Goal: Task Accomplishment & Management: Manage account settings

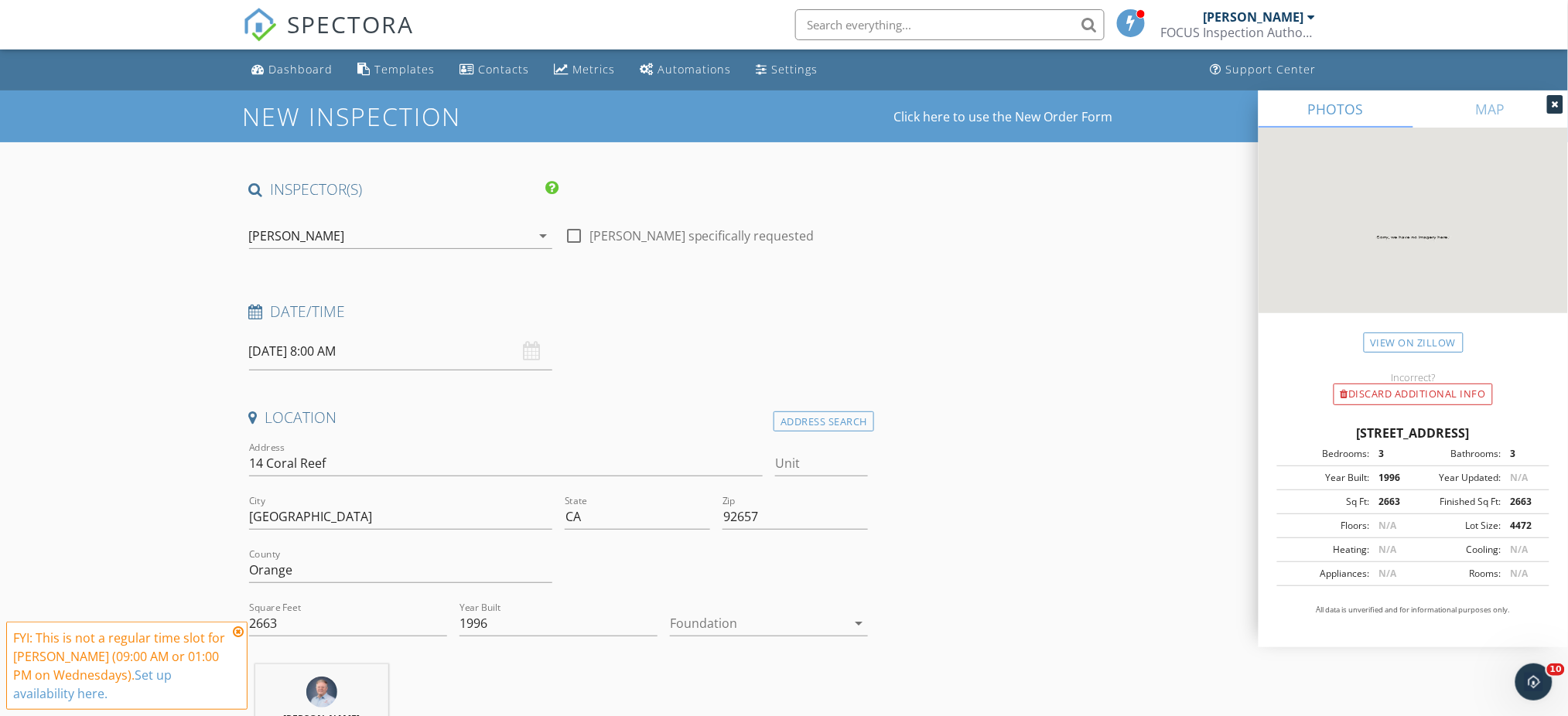
click at [290, 65] on div "Dashboard" at bounding box center [301, 69] width 65 height 15
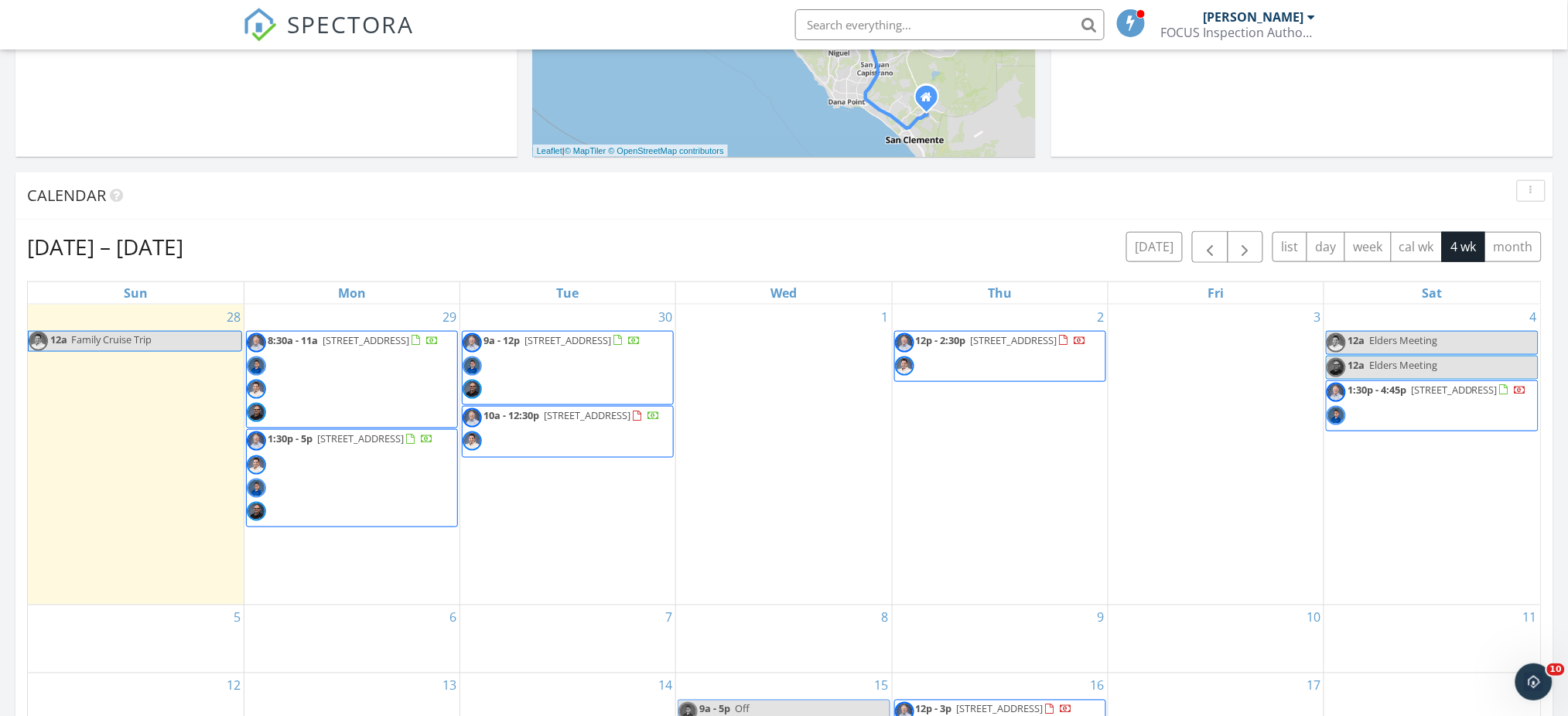
scroll to position [1438, 1600]
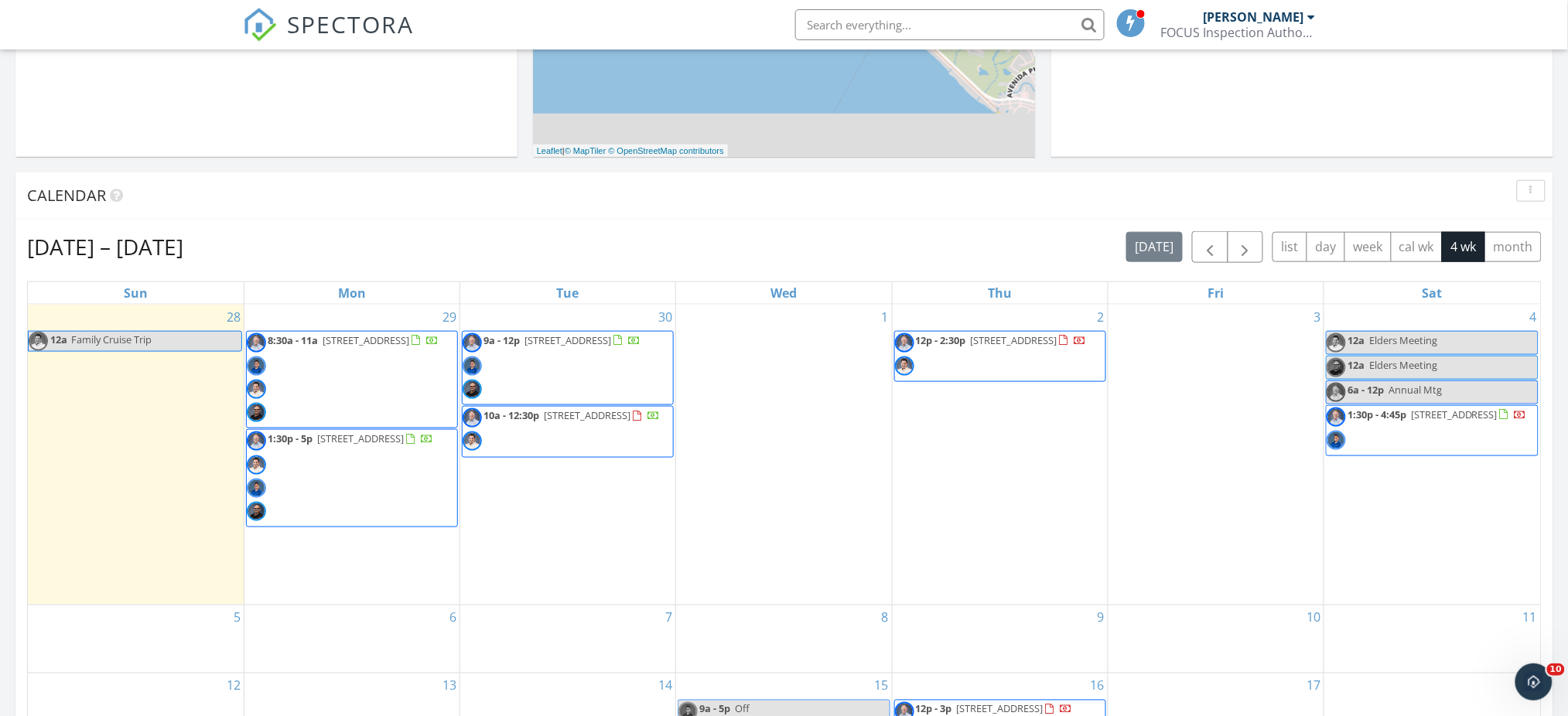
scroll to position [1438, 1600]
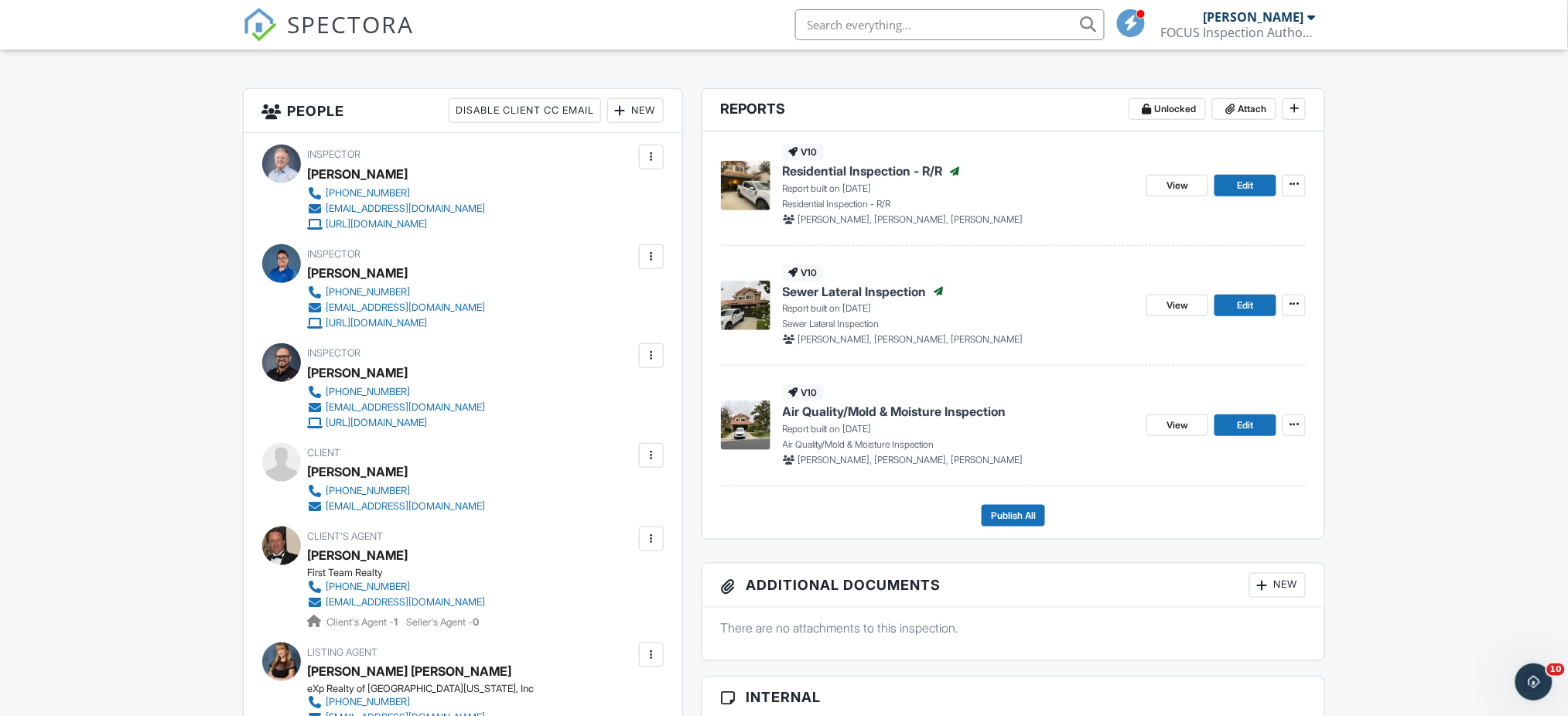
scroll to position [365, 0]
click at [1292, 185] on icon at bounding box center [1294, 184] width 9 height 11
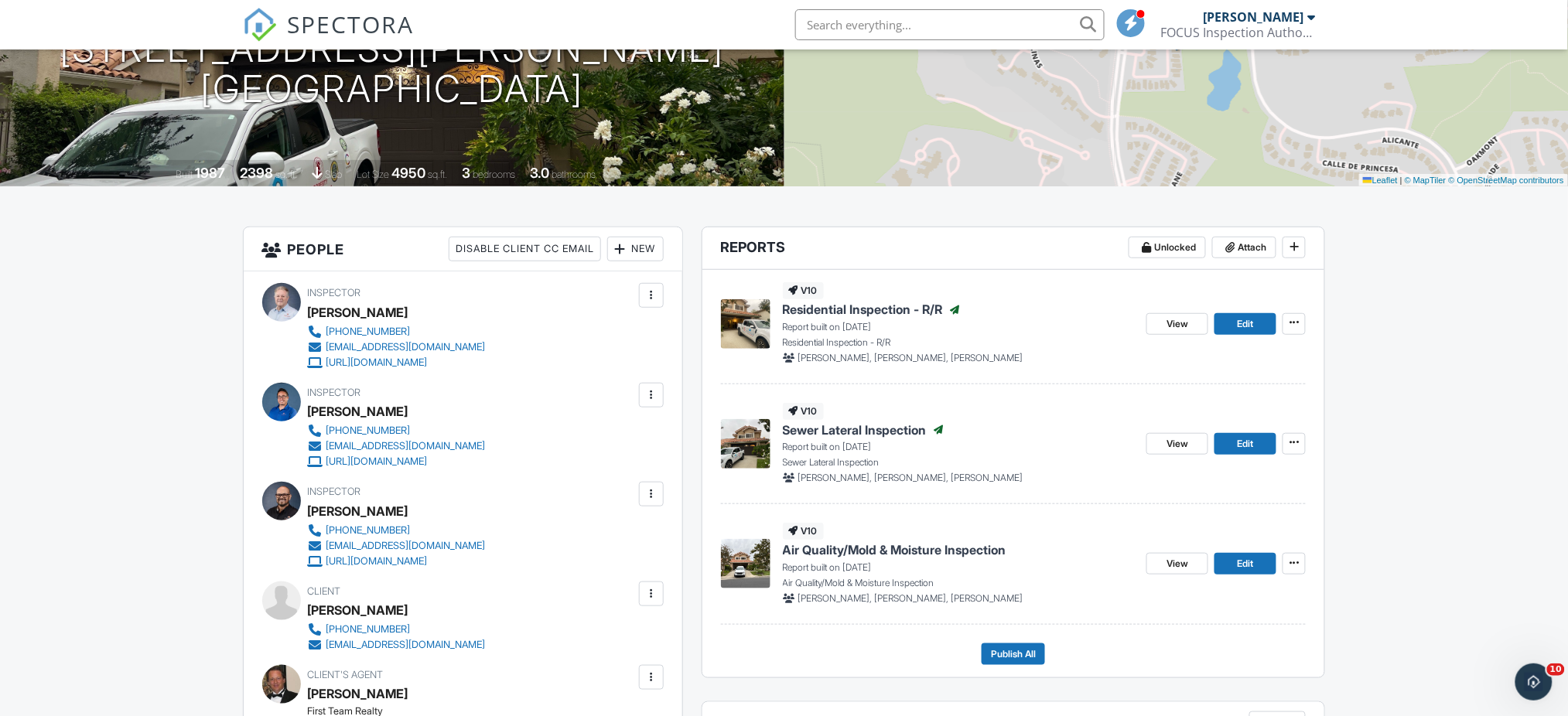
scroll to position [236, 0]
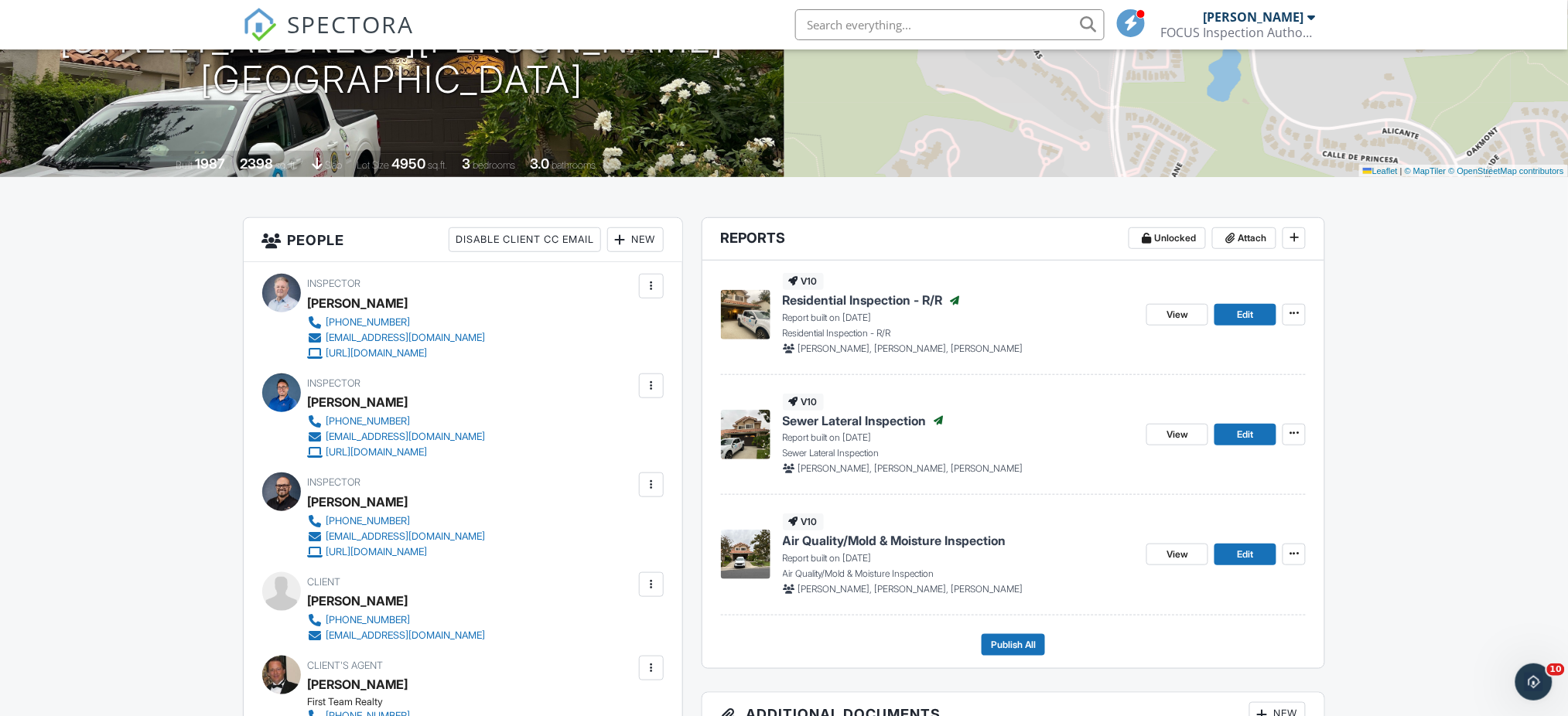
click at [858, 300] on span "Residential Inspection - R/R" at bounding box center [863, 299] width 160 height 17
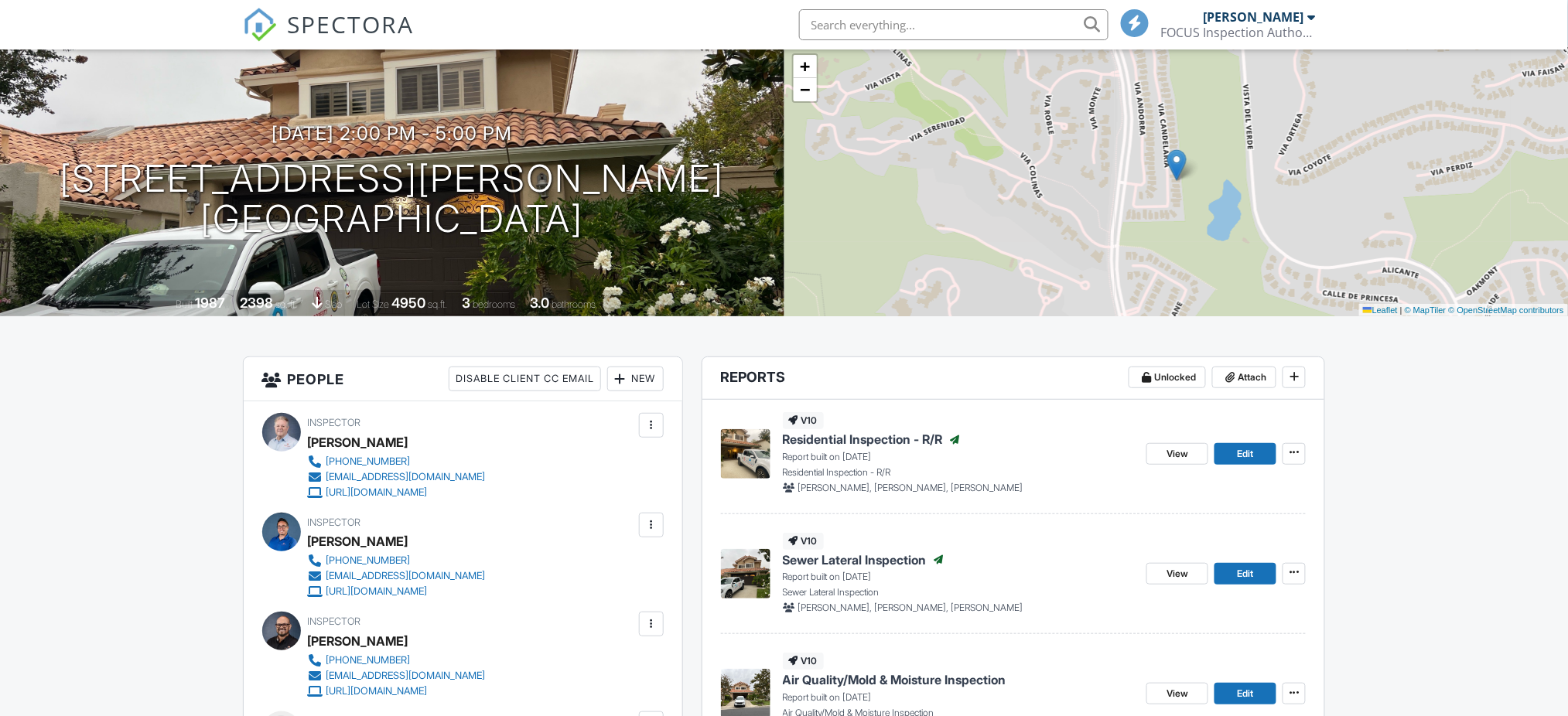
click at [871, 556] on span "Sewer Lateral Inspection" at bounding box center [855, 559] width 144 height 17
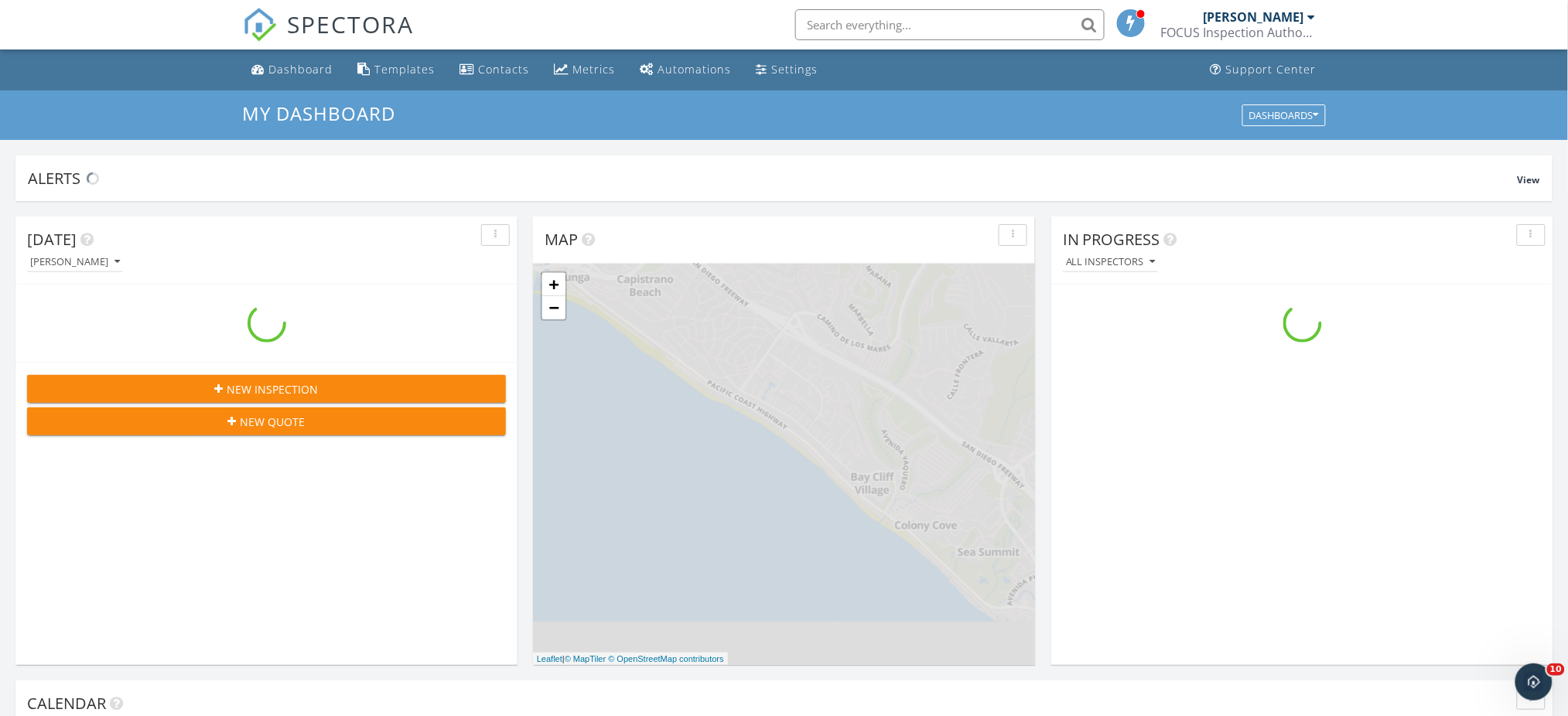
scroll to position [1438, 1600]
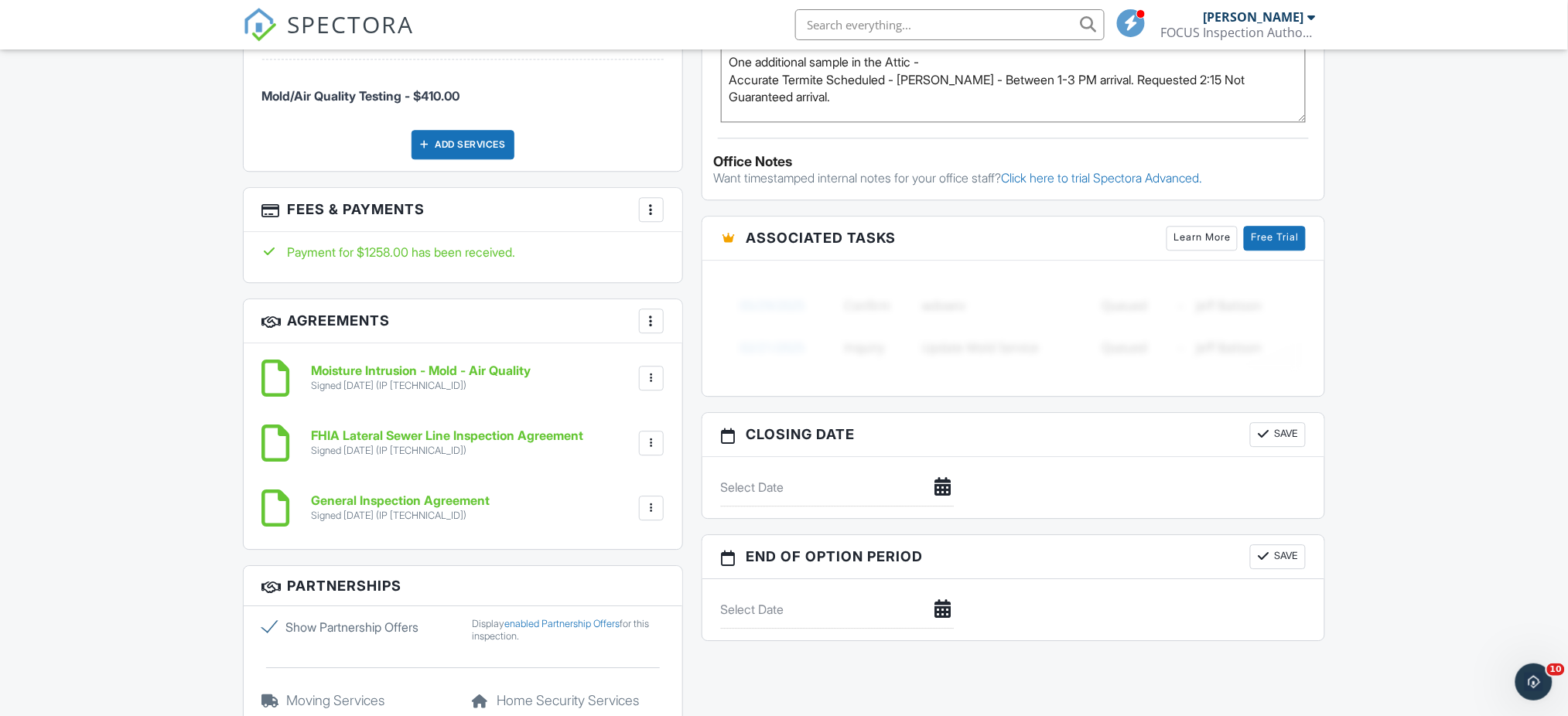
scroll to position [1332, 0]
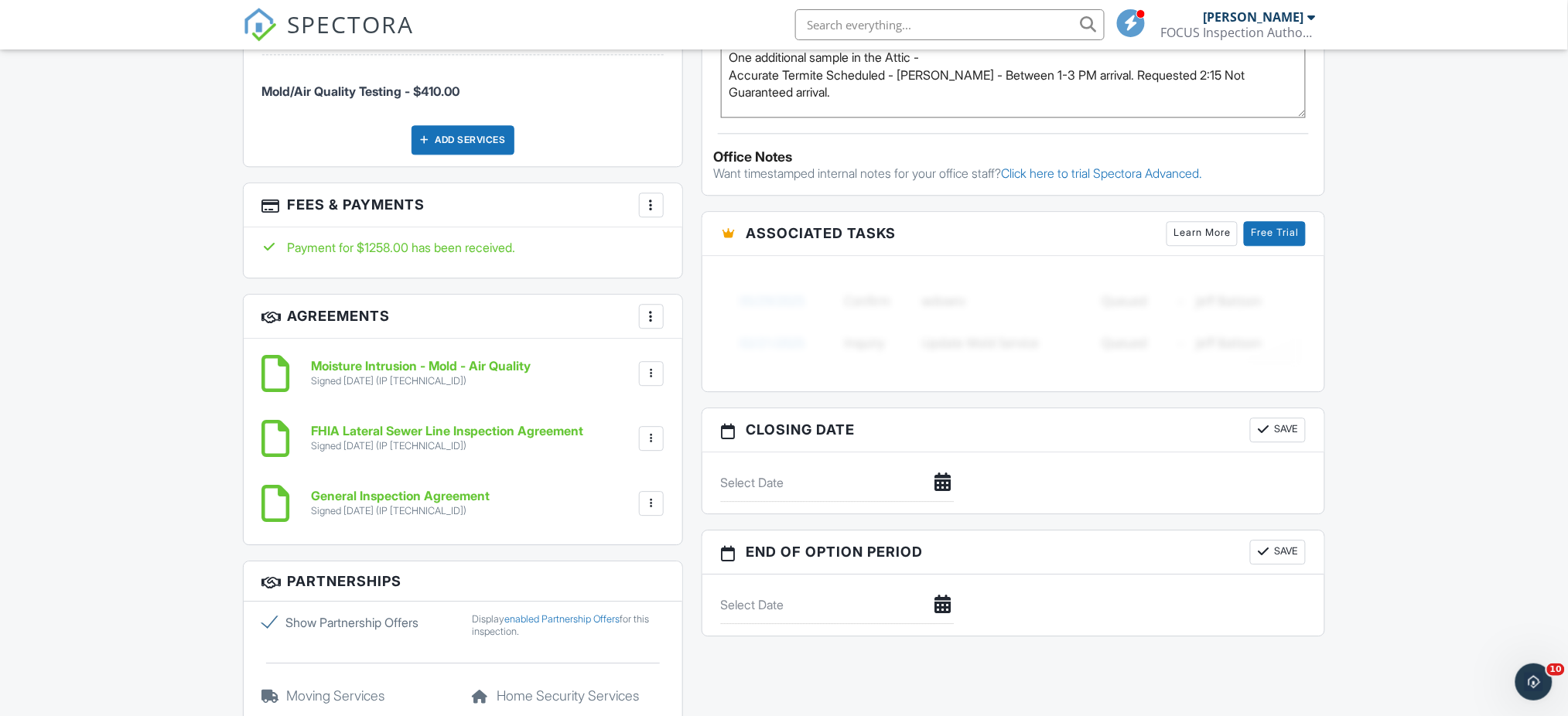
drag, startPoint x: 0, startPoint y: 0, endPoint x: 1582, endPoint y: 309, distance: 1611.9
click at [1567, 309] on html "SPECTORA Randall Meadows FOCUS Inspection Authority Role: Inspector Change Role…" at bounding box center [784, 710] width 1568 height 4084
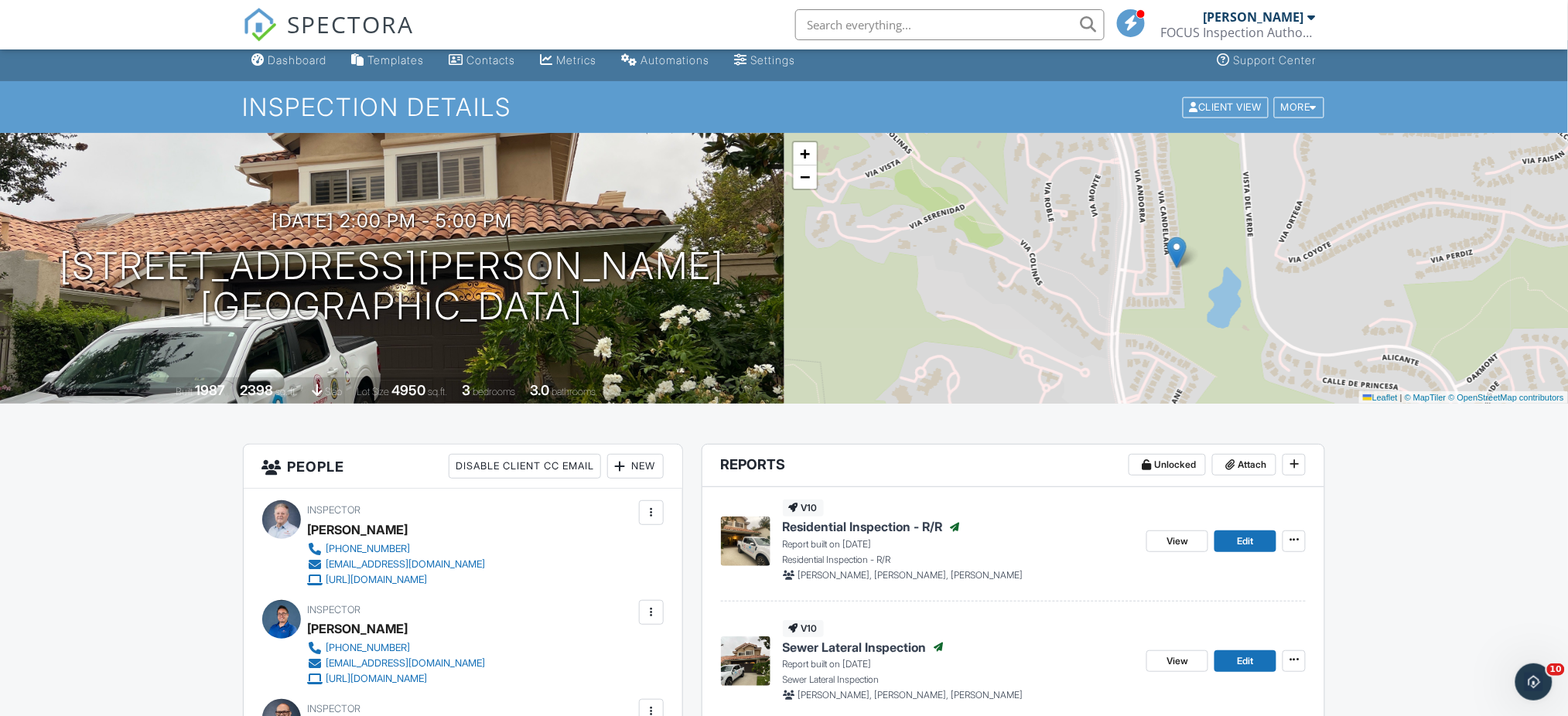
scroll to position [0, 0]
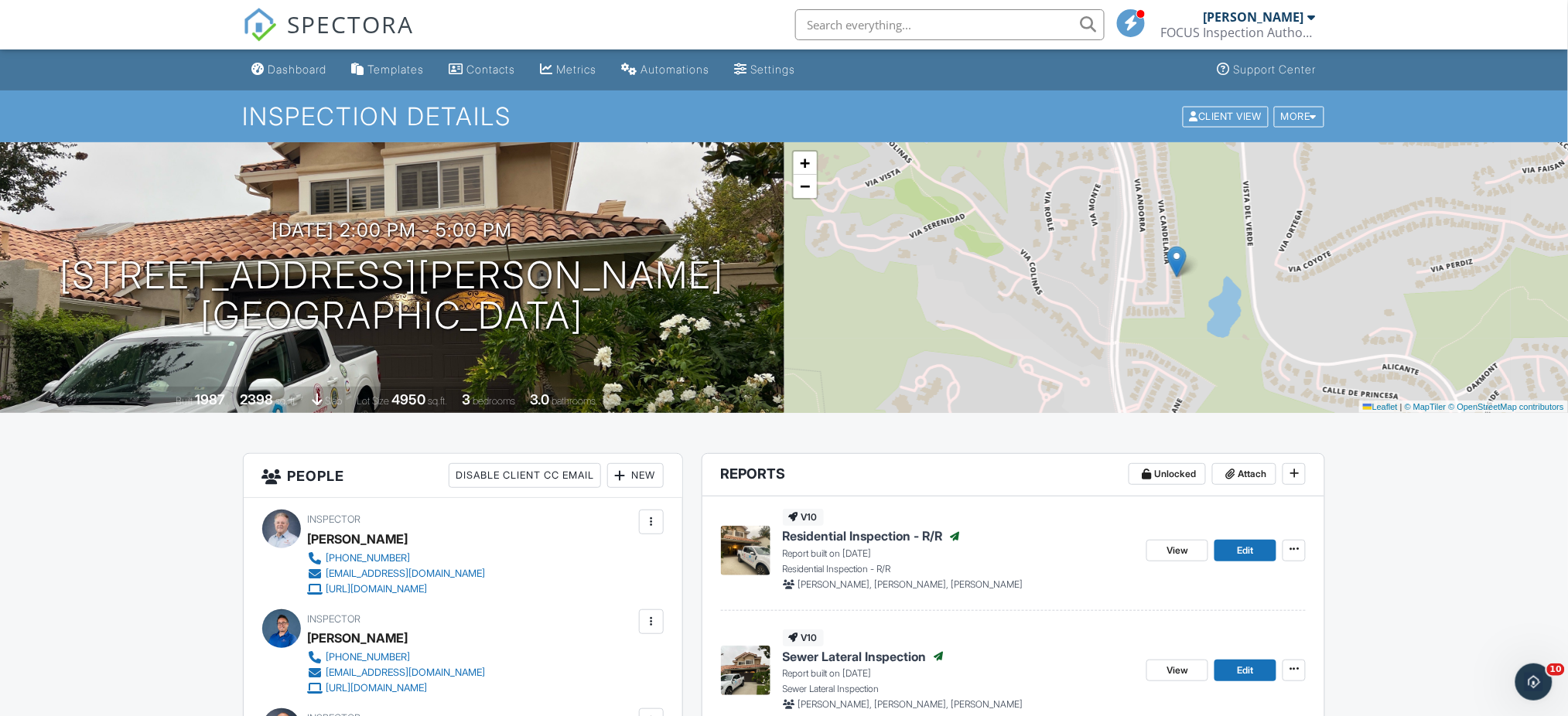
click at [307, 68] on div "Dashboard" at bounding box center [298, 69] width 59 height 13
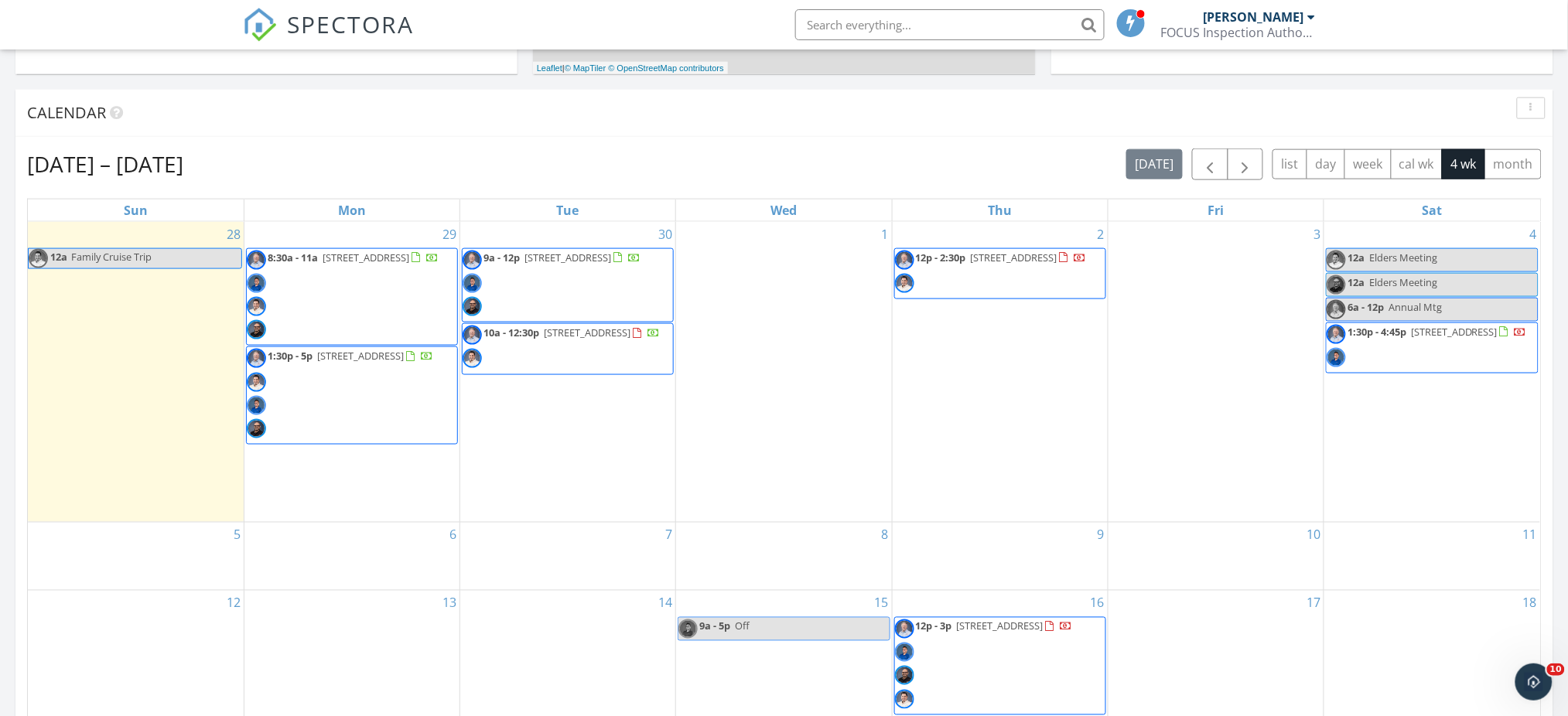
scroll to position [593, 0]
click at [372, 374] on span "1:30p - 5p 4 Huntington Ct, Newport Beach 92660" at bounding box center [340, 393] width 186 height 94
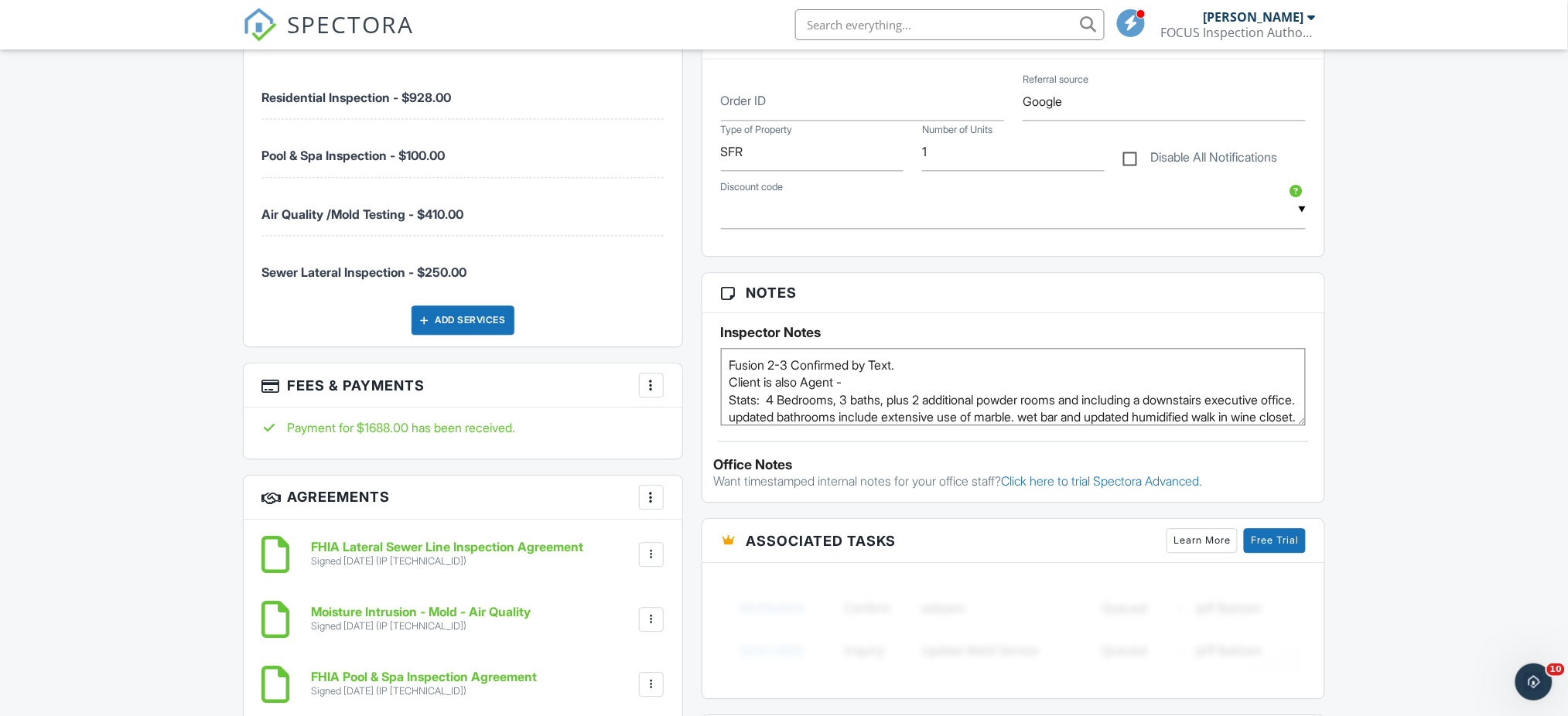
click at [867, 381] on textarea "Fusion 2-3 Confirmed by Text. Client is also Agent - Stats: 4 Bedrooms, 3 baths…" at bounding box center [1013, 387] width 585 height 77
click at [766, 364] on textarea "Fusion 2-3 Confirmed by Text. Client is also Agent - Stats: 4 Bedrooms, 3 baths…" at bounding box center [1013, 387] width 585 height 77
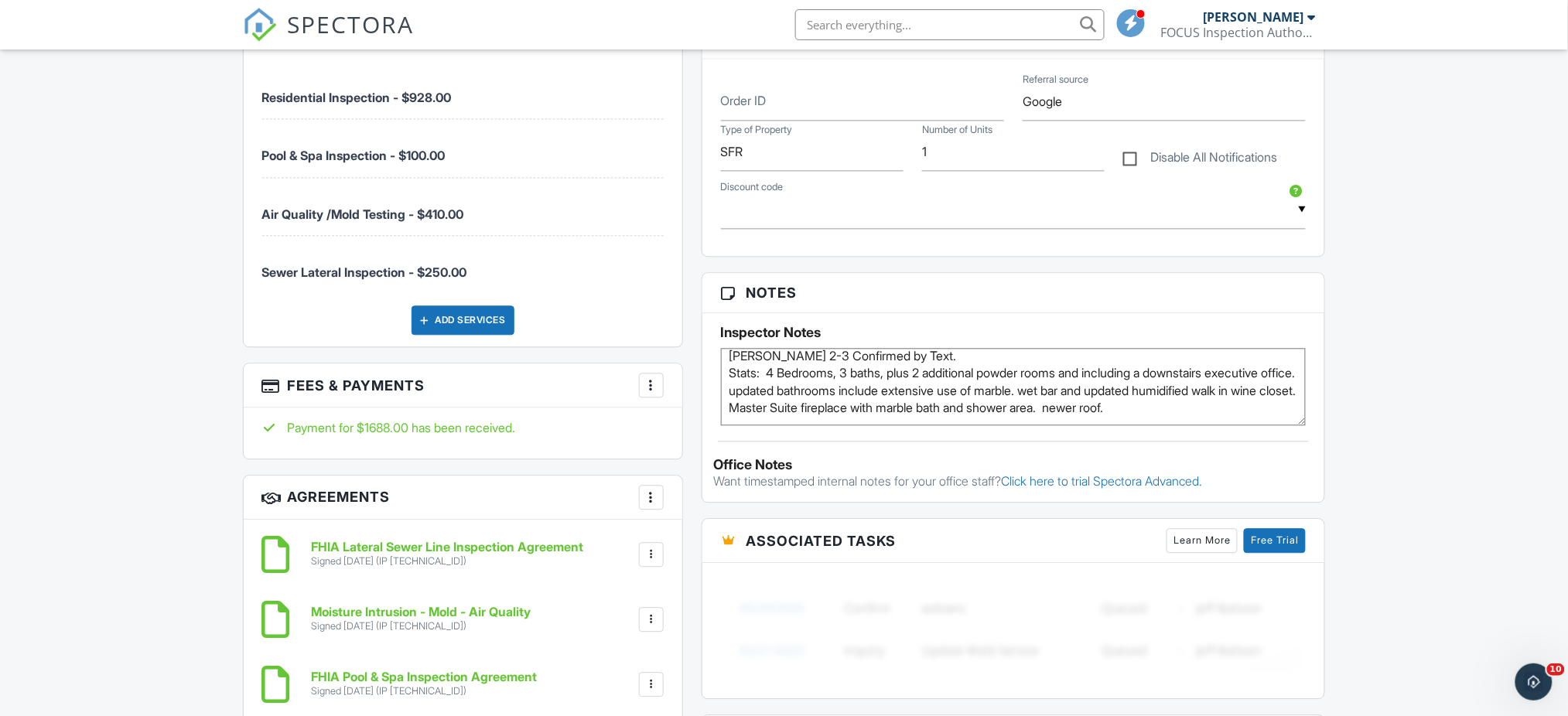
scroll to position [27, 0]
click at [727, 395] on textarea "Fusion 2-3 Confirmed by Text. Client is also Agent - Stats: 4 Bedrooms, 3 baths…" at bounding box center [1013, 387] width 585 height 77
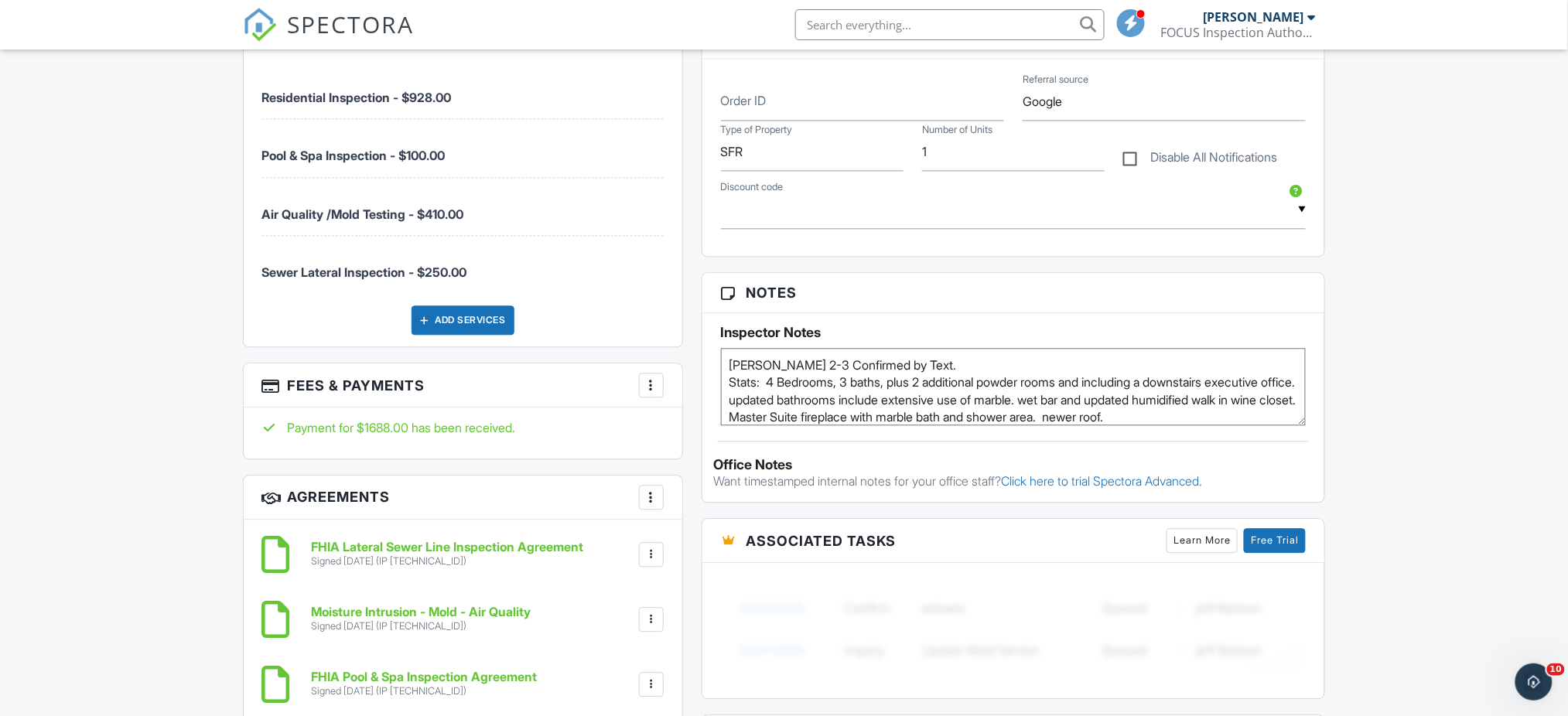
type textarea "Andy 2-3 Confirmed by Text. Stats: 4 Bedrooms, 3 baths, plus 2 additional powde…"
click at [1387, 367] on div "Dashboard Templates Contacts Metrics Automations Settings Support Center Inspec…" at bounding box center [784, 642] width 1568 height 3475
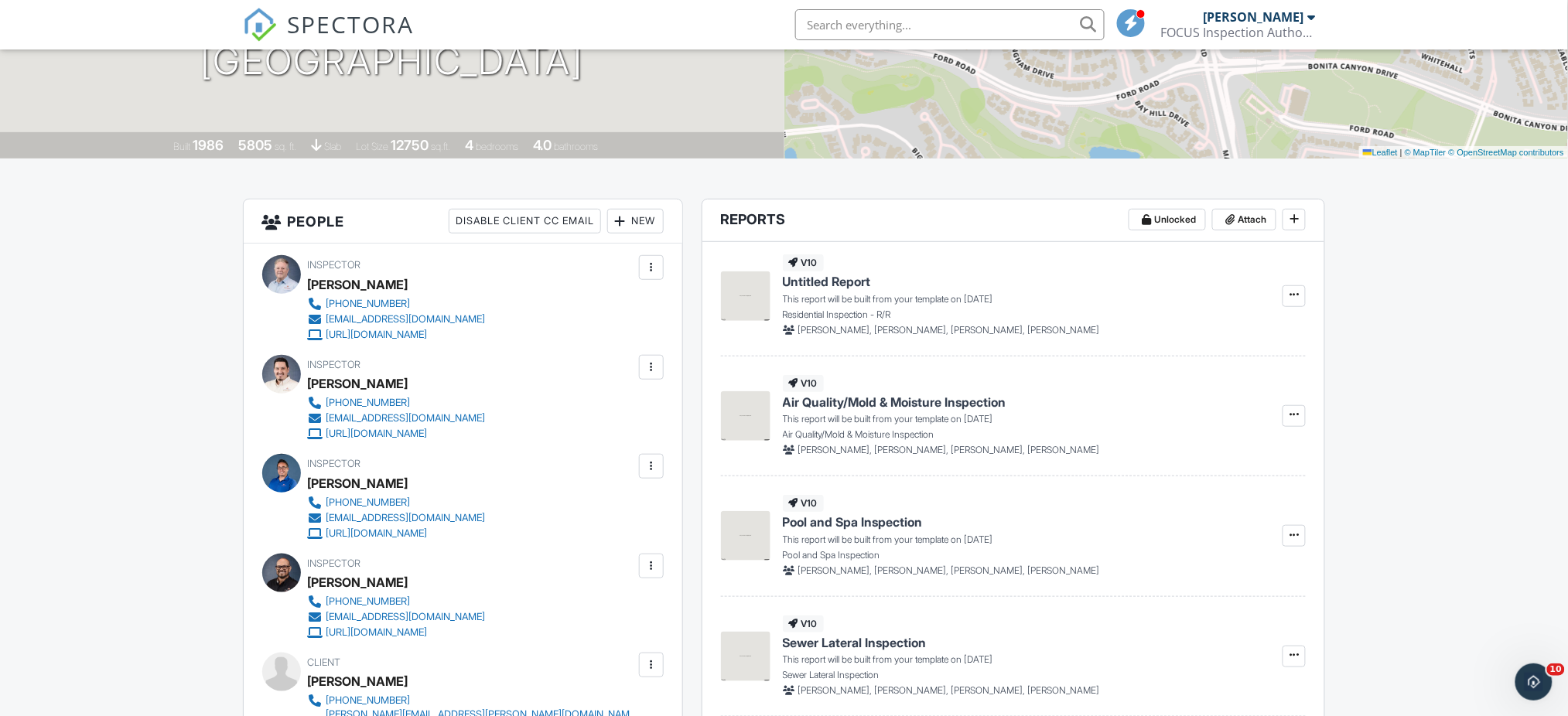
scroll to position [258, 0]
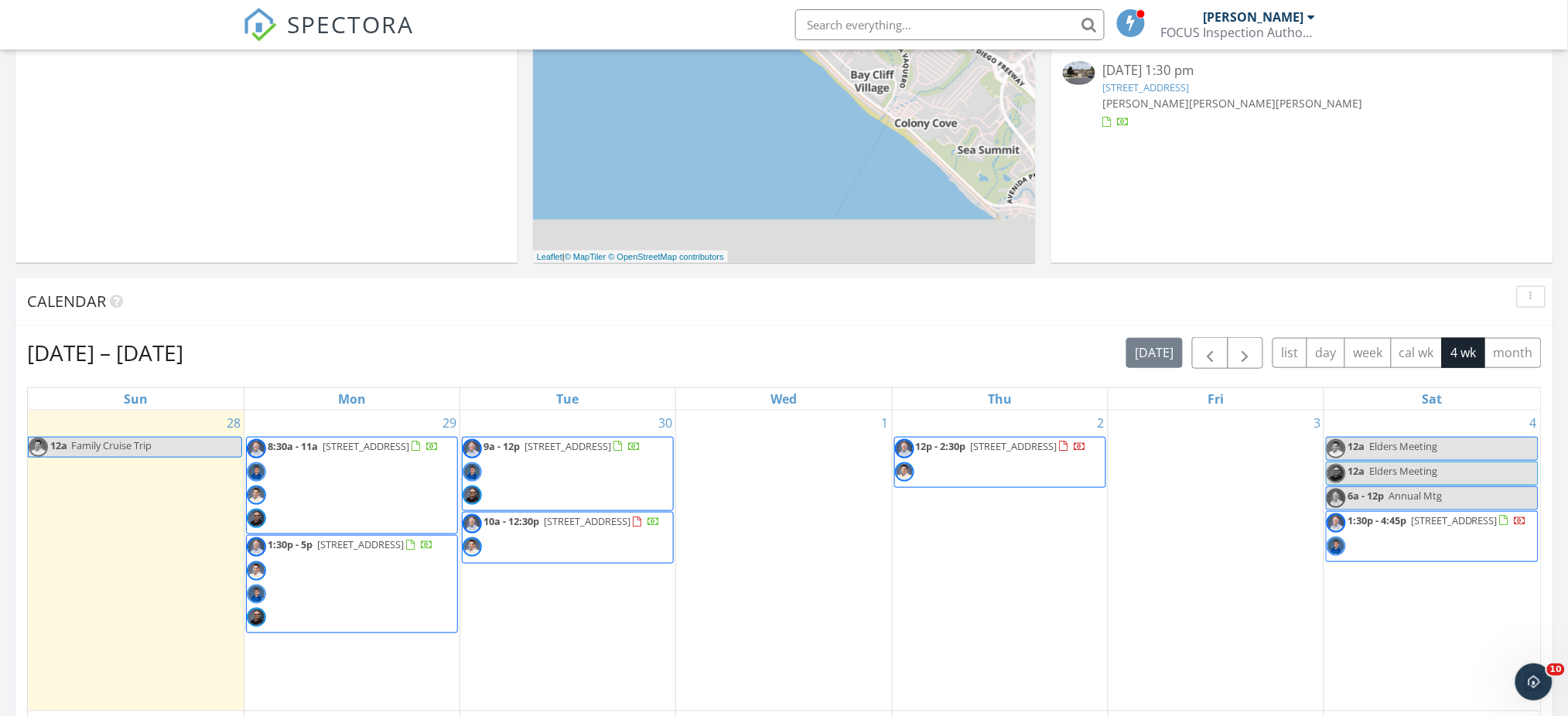
scroll to position [440, 0]
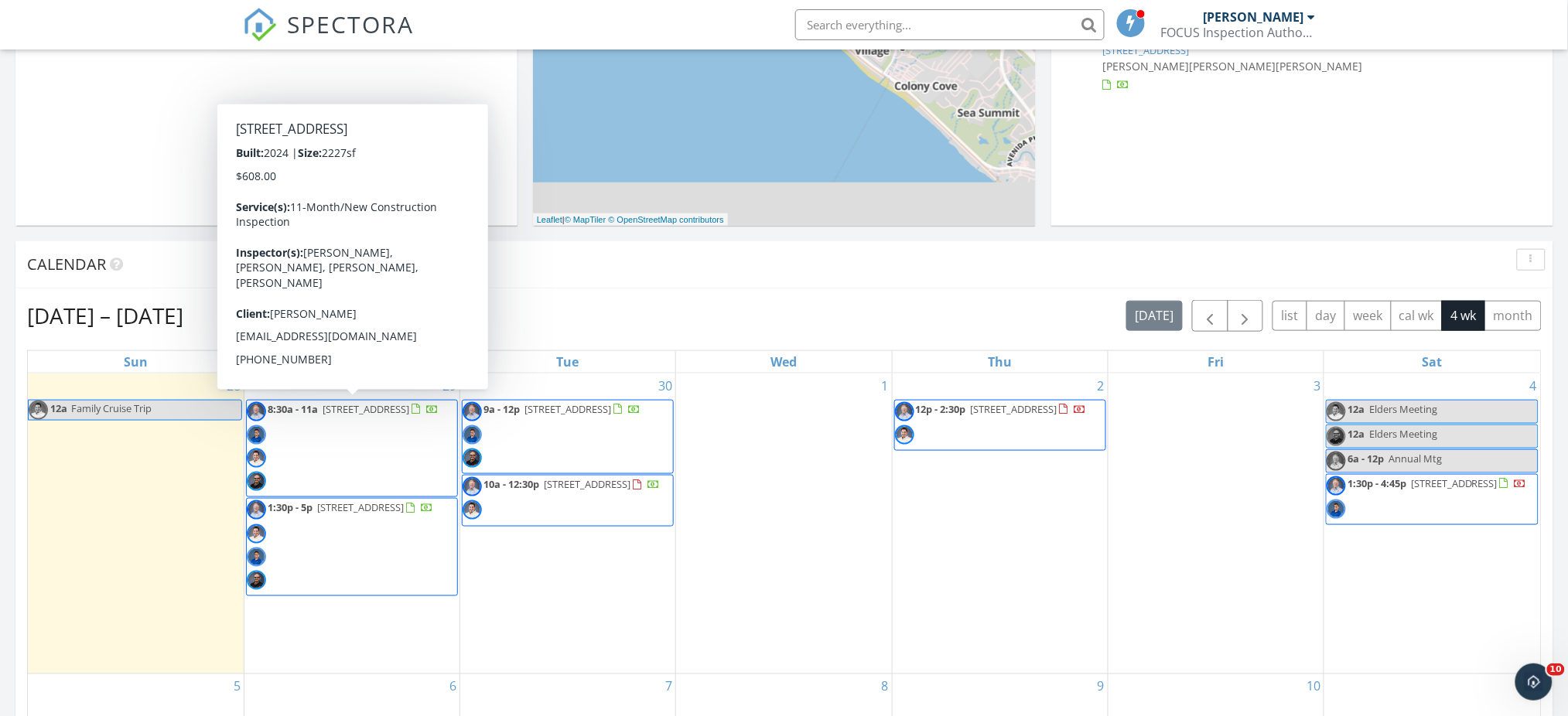
click at [355, 447] on span "8:30a - 11a 18841 Louvi Ct, Riverside 92508" at bounding box center [343, 449] width 192 height 94
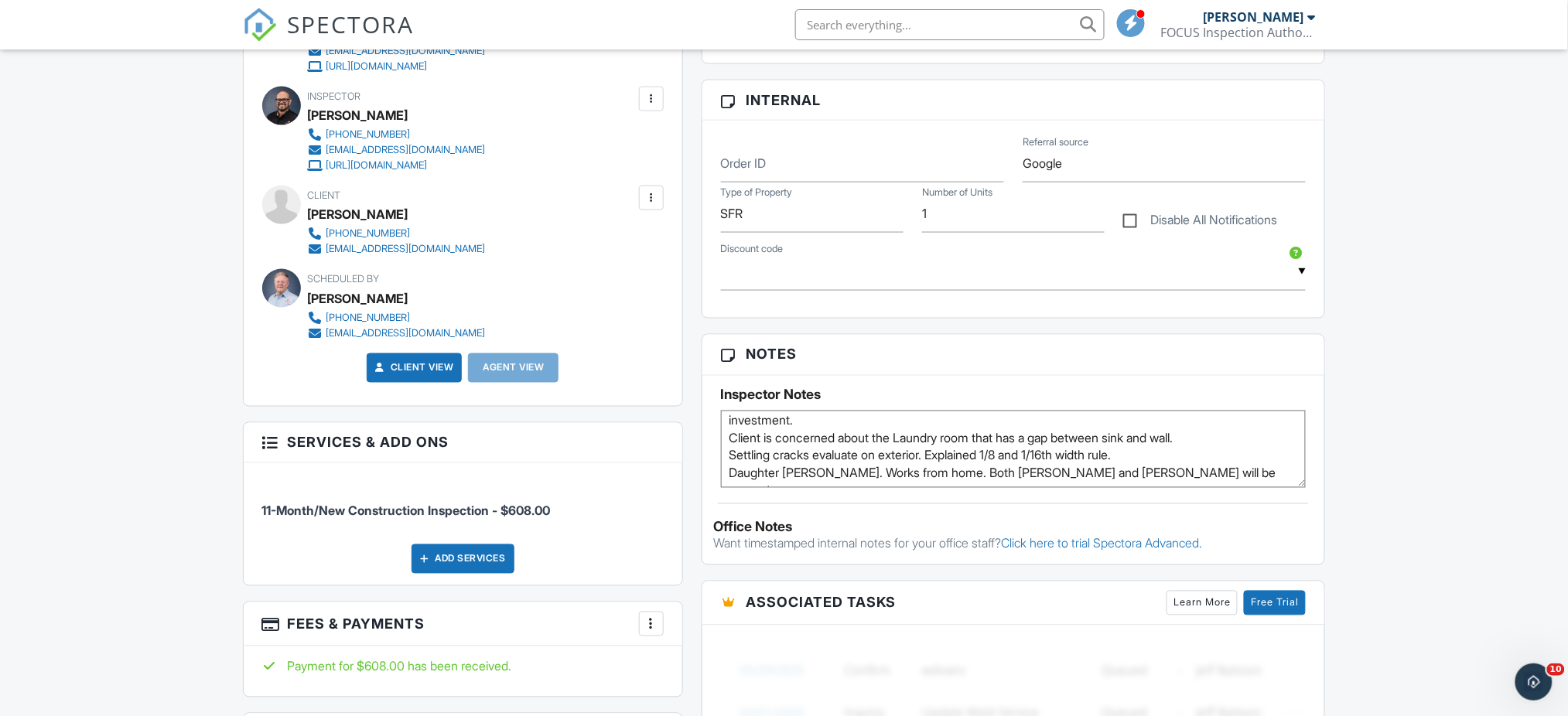
scroll to position [60, 0]
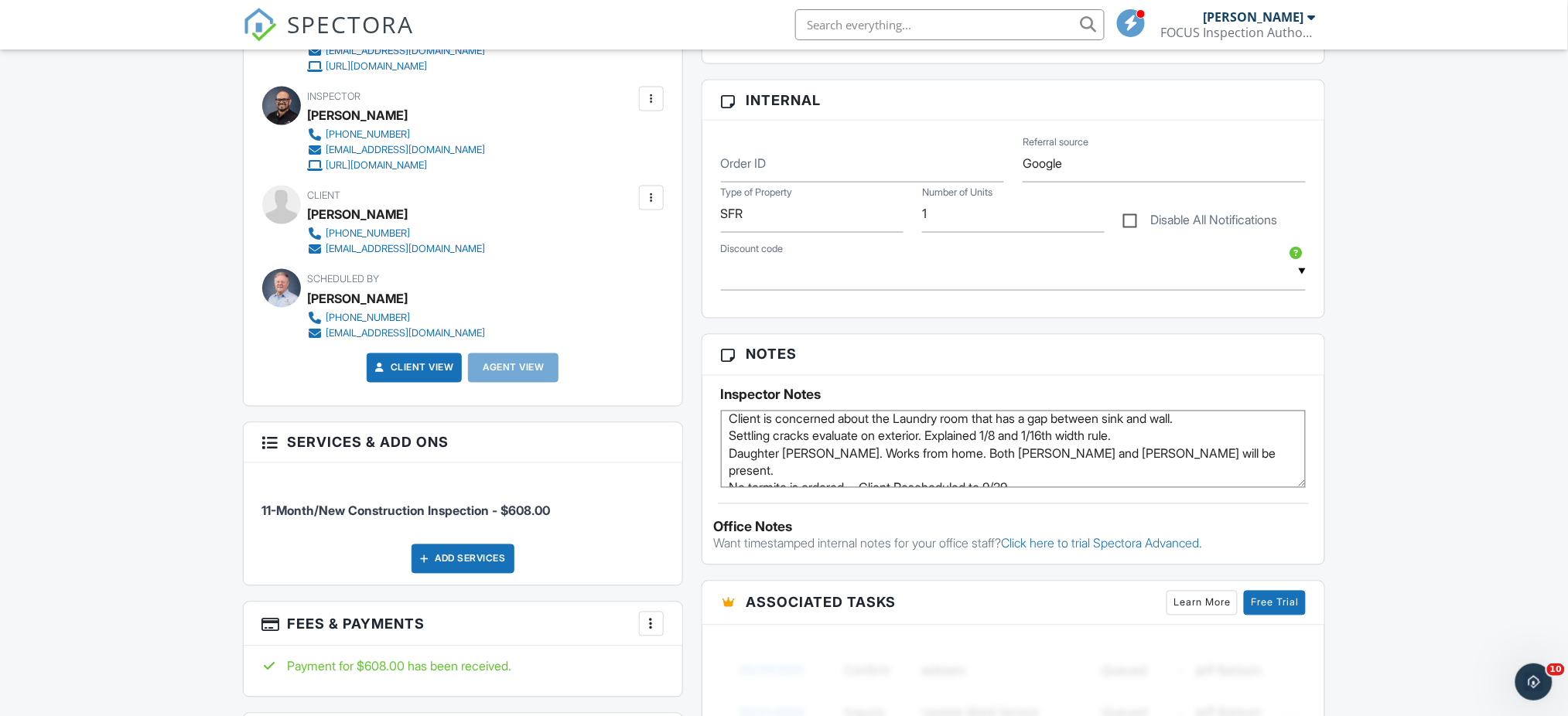
click at [1419, 421] on div "Dashboard Templates Contacts Metrics Automations Settings Support Center Inspec…" at bounding box center [784, 728] width 1568 height 2800
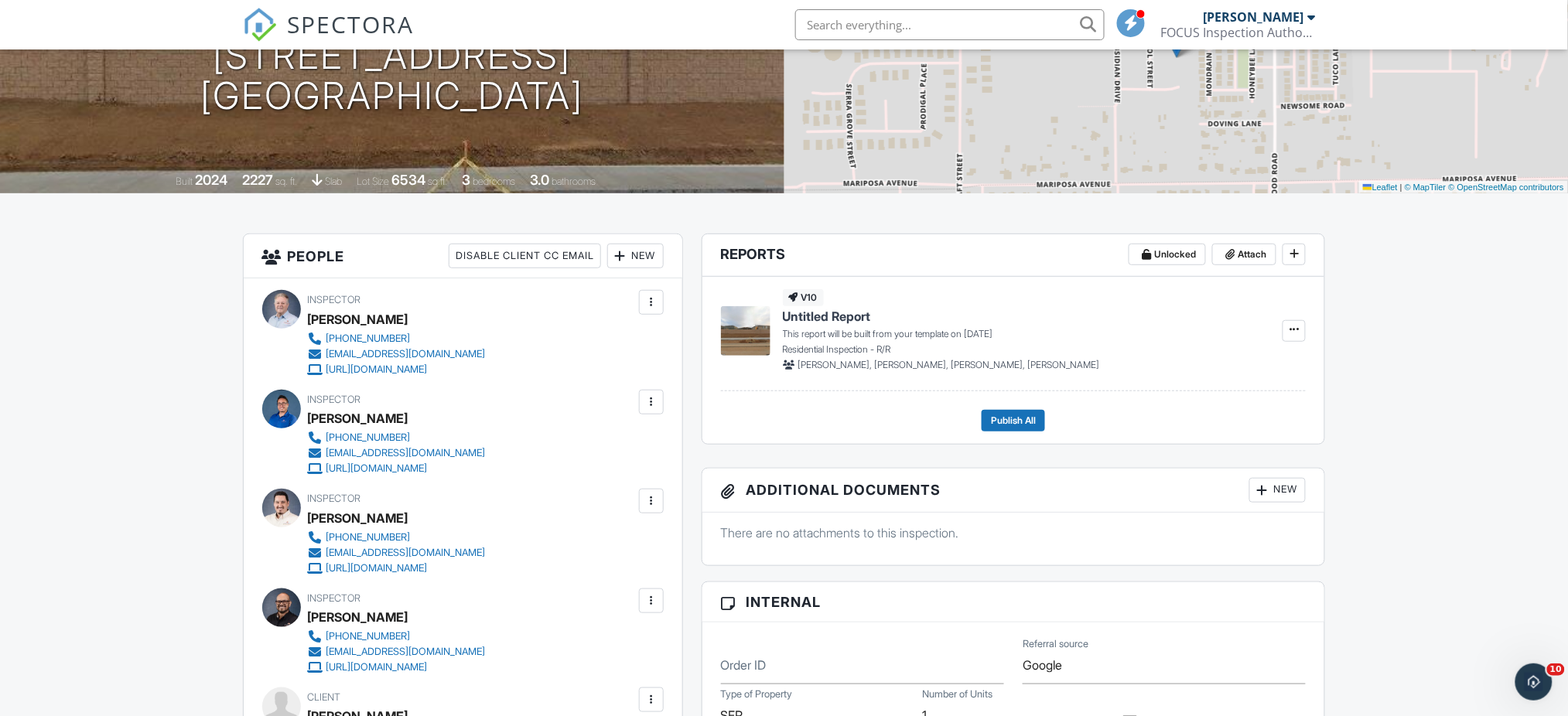
scroll to position [0, 0]
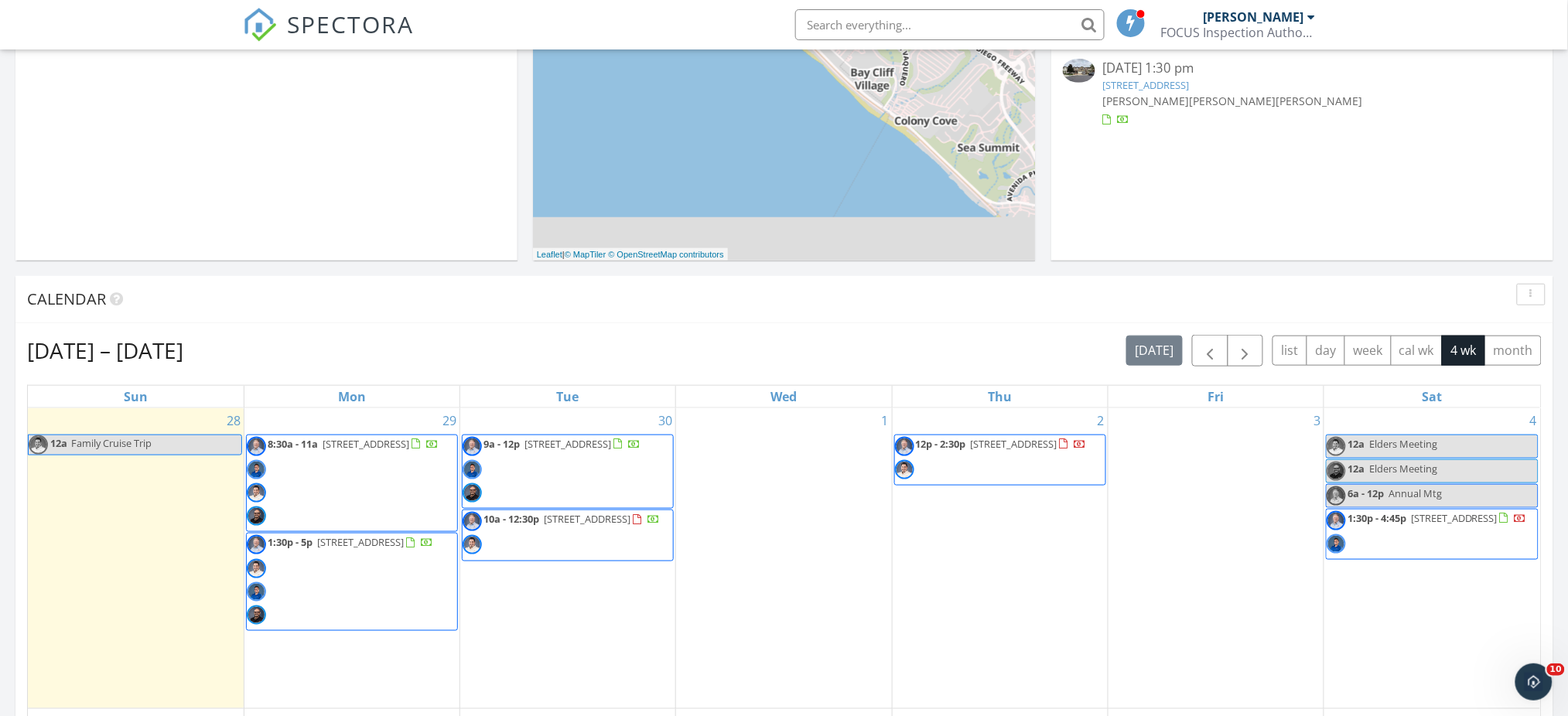
scroll to position [440, 0]
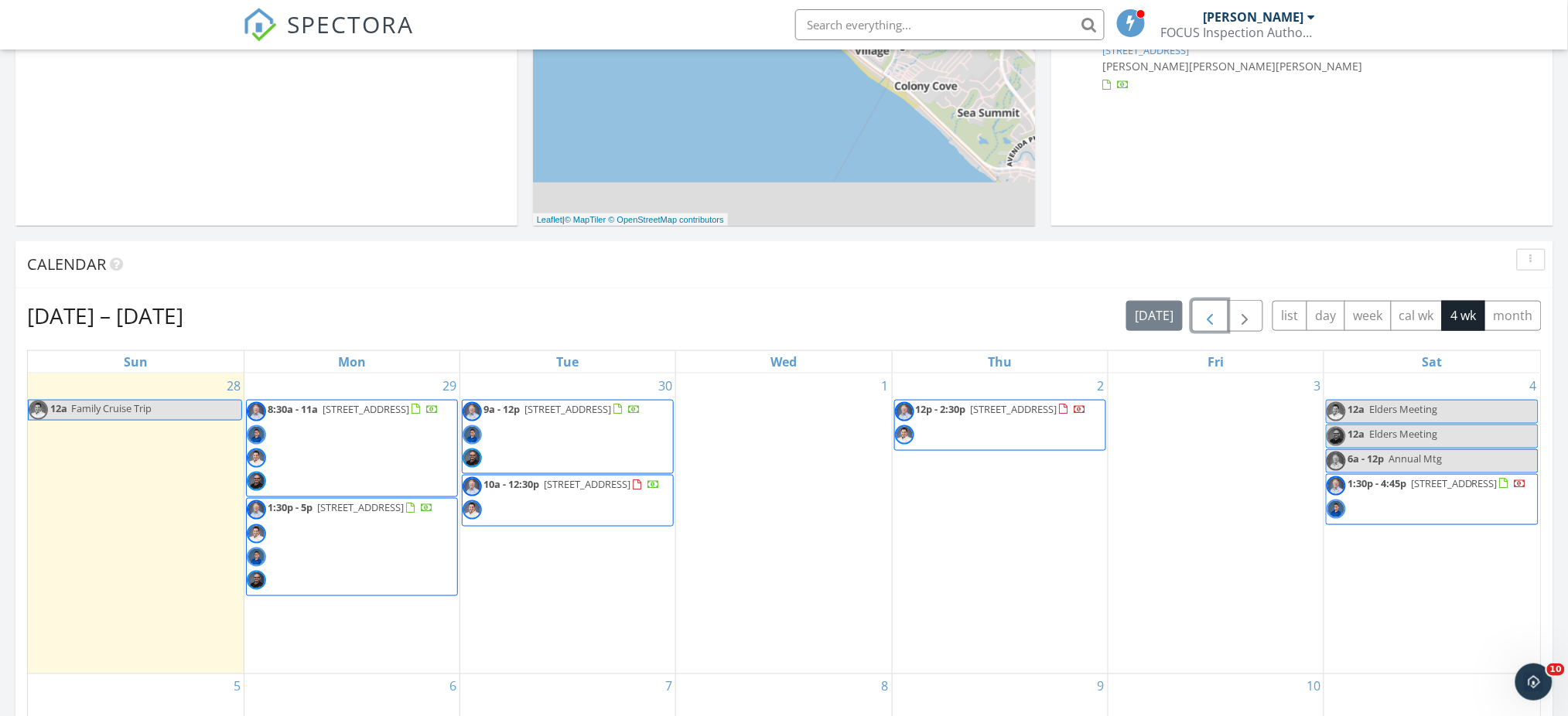
click at [1205, 312] on span "button" at bounding box center [1209, 316] width 18 height 18
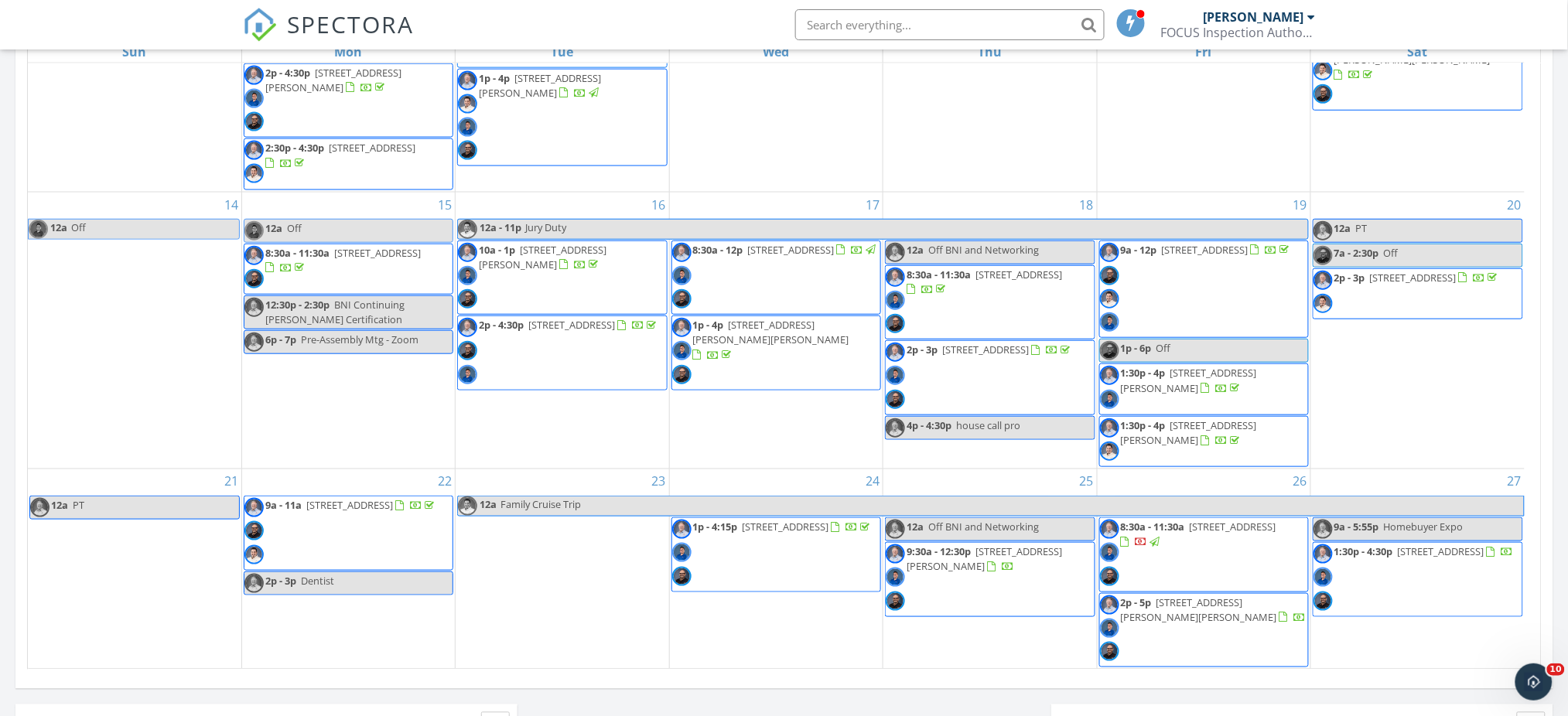
scroll to position [769, 0]
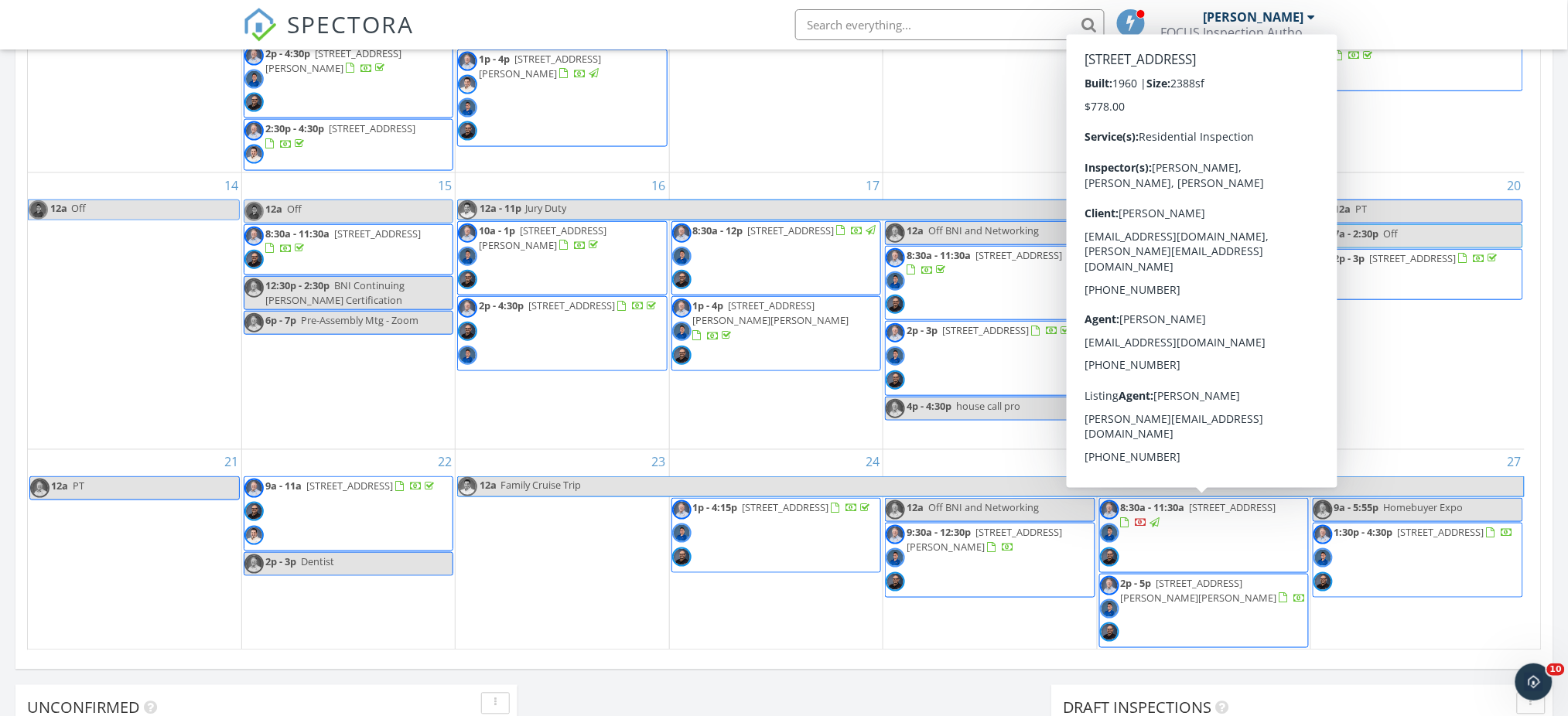
click at [1197, 541] on span "8:30a - 11:30a 54 Encanto Dr, Rolling Hills Estates 90274" at bounding box center [1204, 535] width 208 height 70
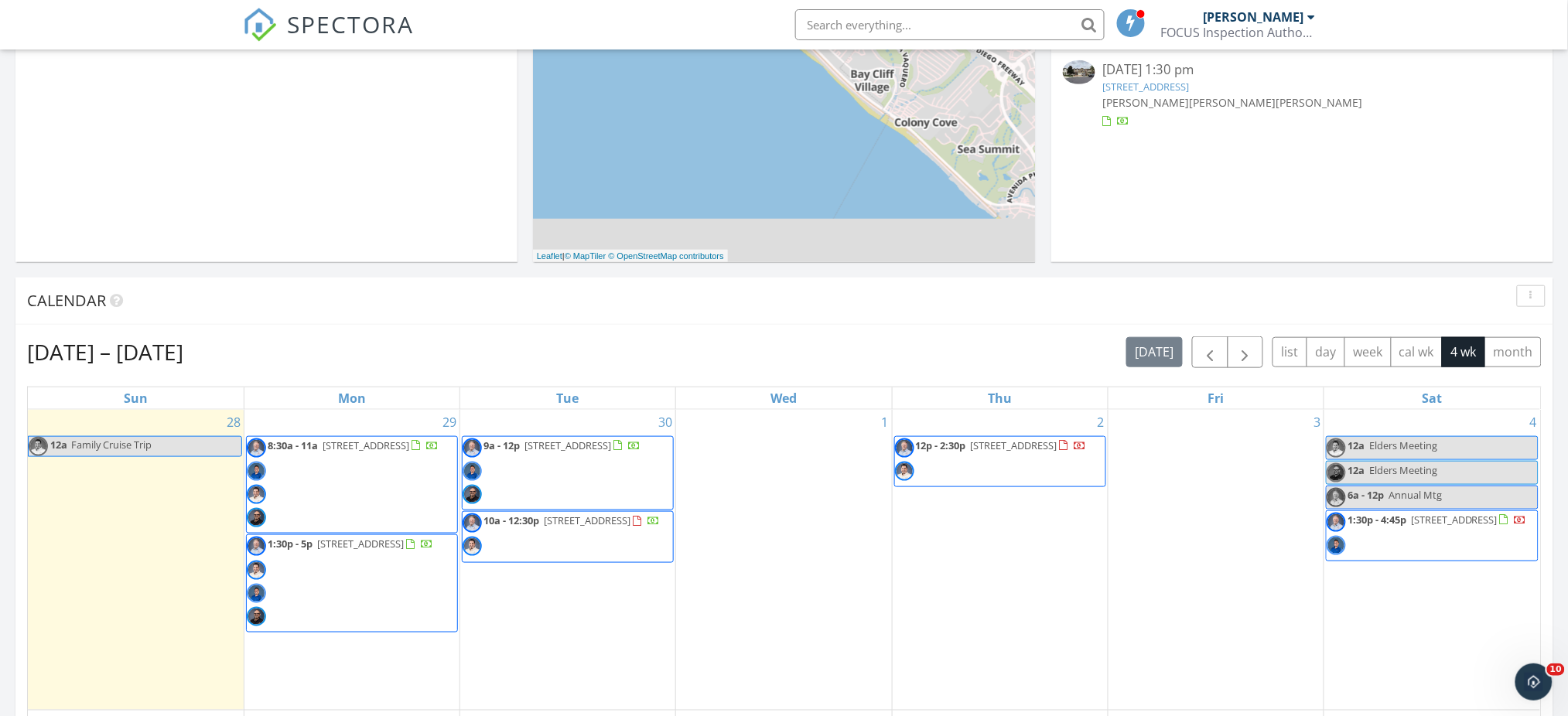
scroll to position [405, 0]
click at [1469, 528] on span "1:30p - 4:45p [STREET_ADDRESS]" at bounding box center [1426, 534] width 200 height 46
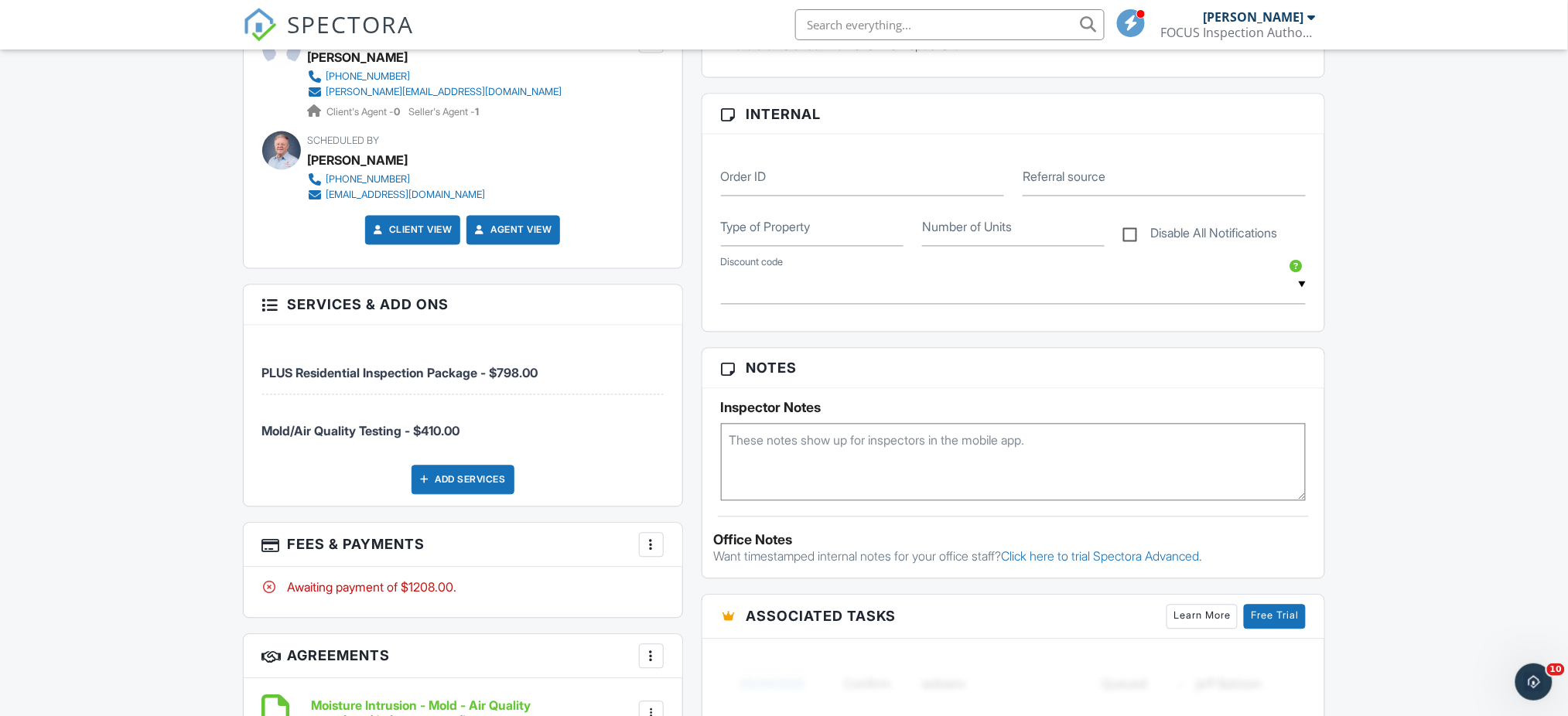
scroll to position [1011, 0]
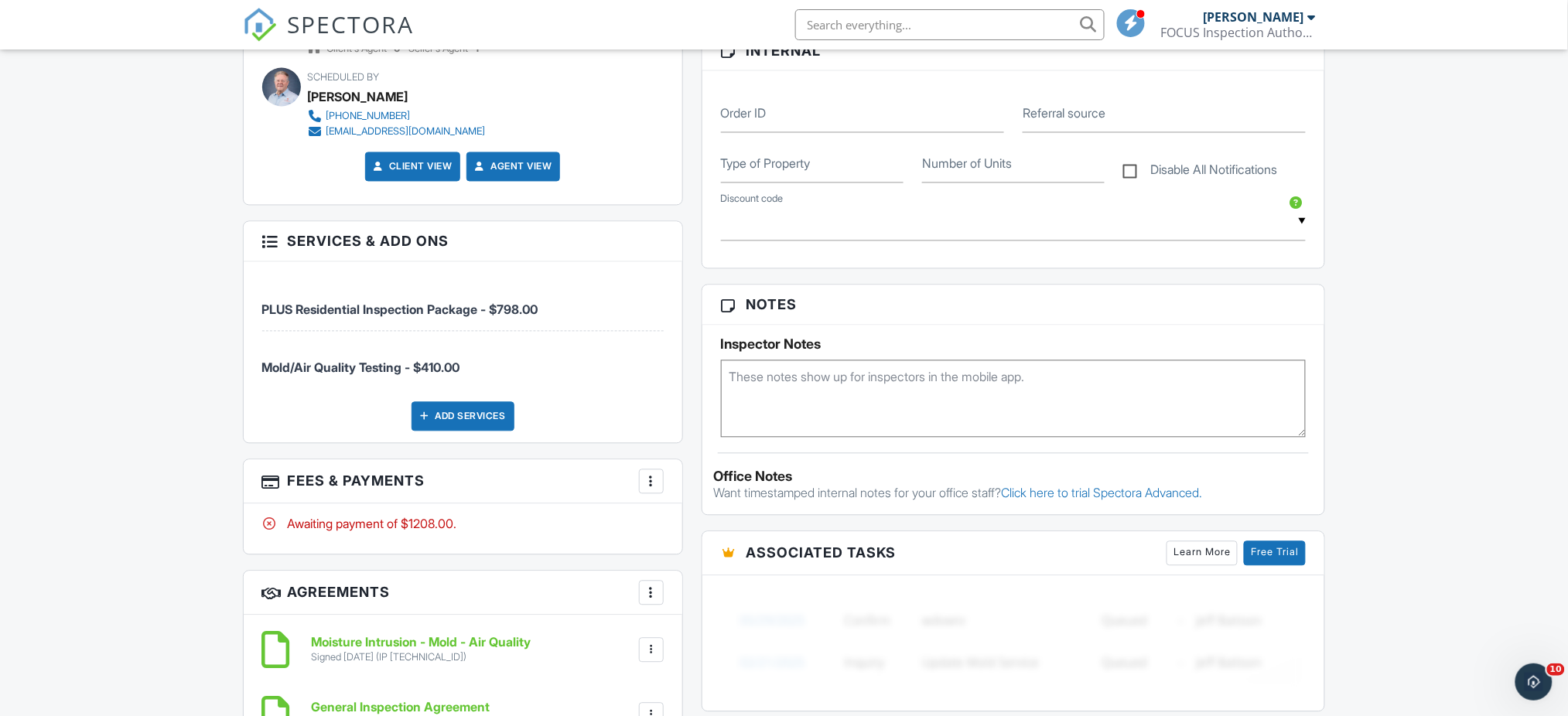
click at [655, 477] on div at bounding box center [651, 481] width 16 height 16
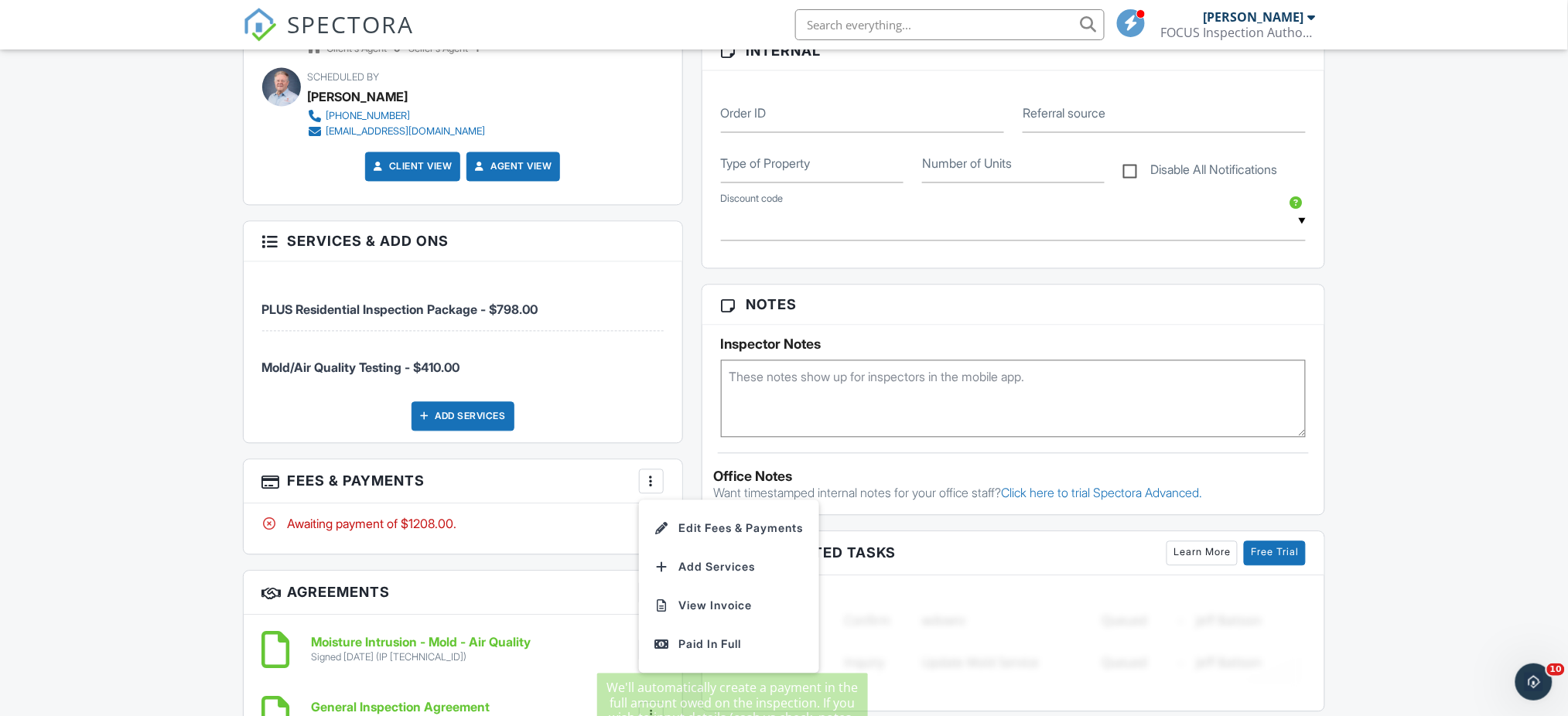
click at [715, 640] on div "Paid In Full" at bounding box center [729, 645] width 149 height 18
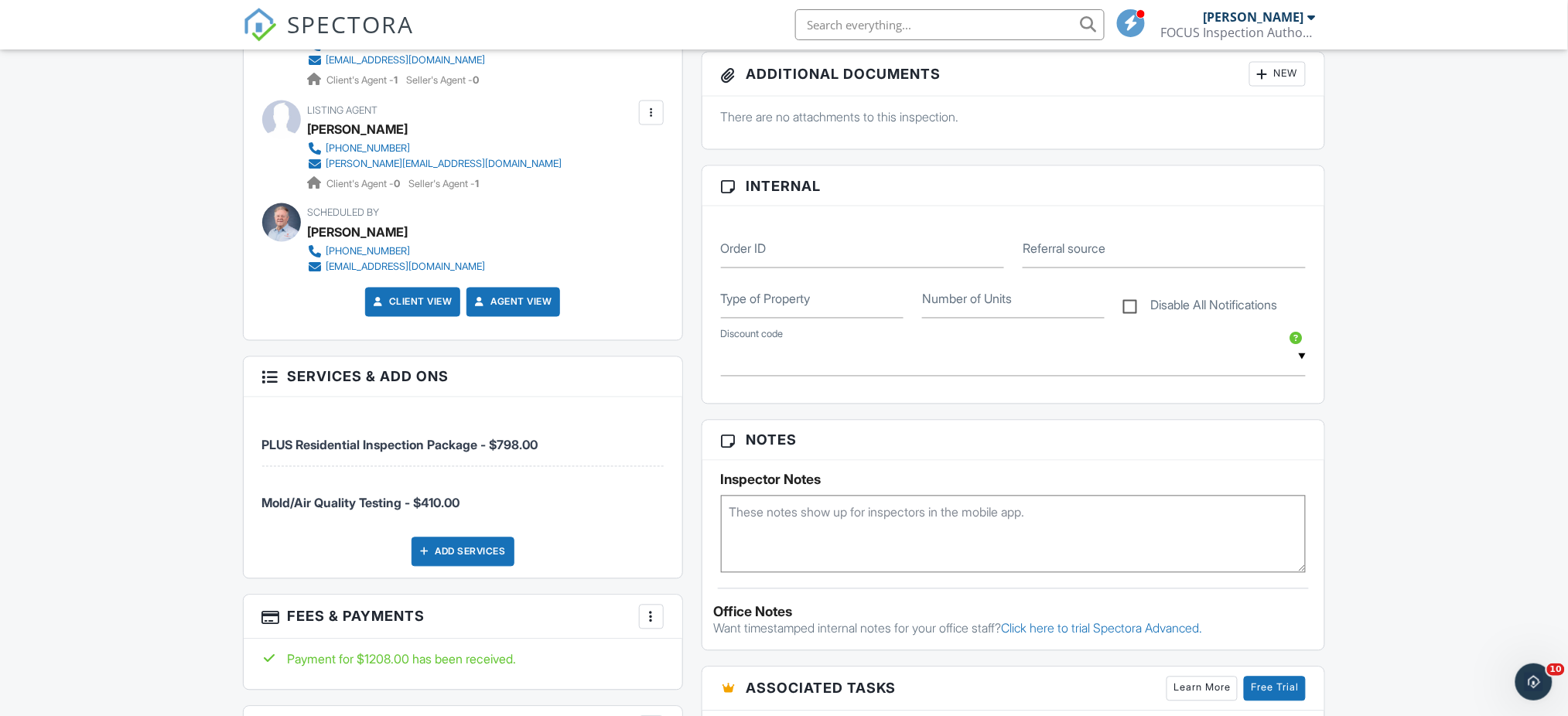
scroll to position [957, 0]
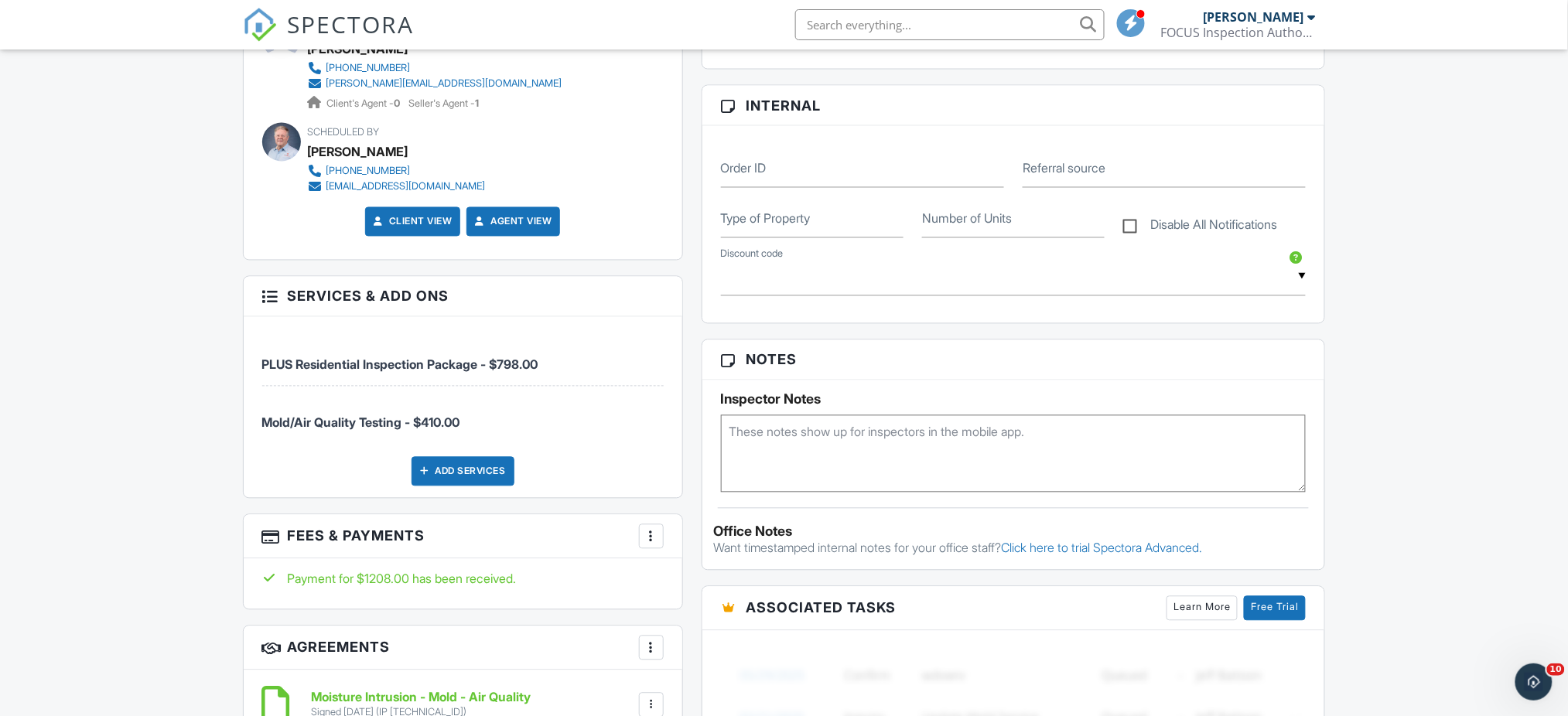
click at [1079, 449] on textarea at bounding box center [1013, 454] width 585 height 77
type textarea "Client paid through Zelle - [DATE] 8 PM."
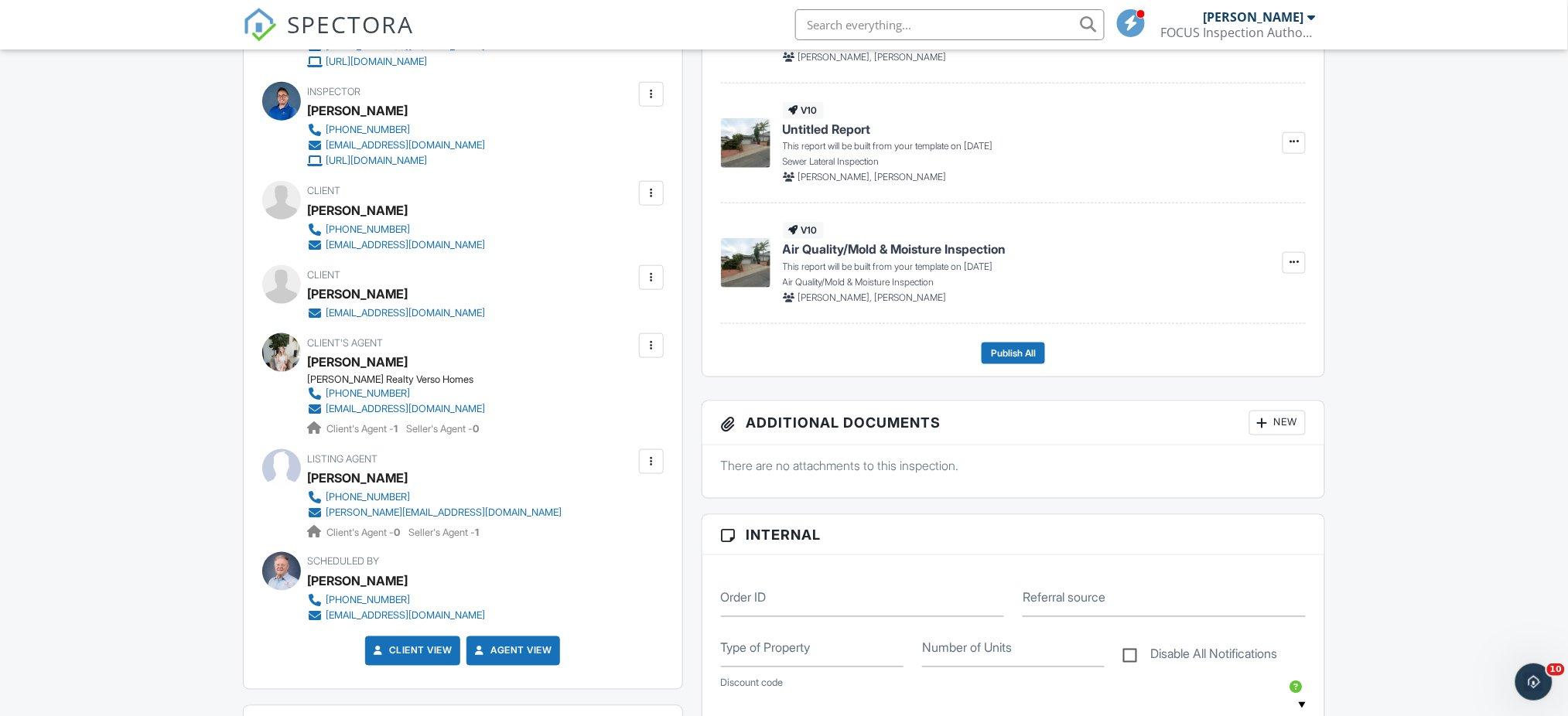
scroll to position [0, 0]
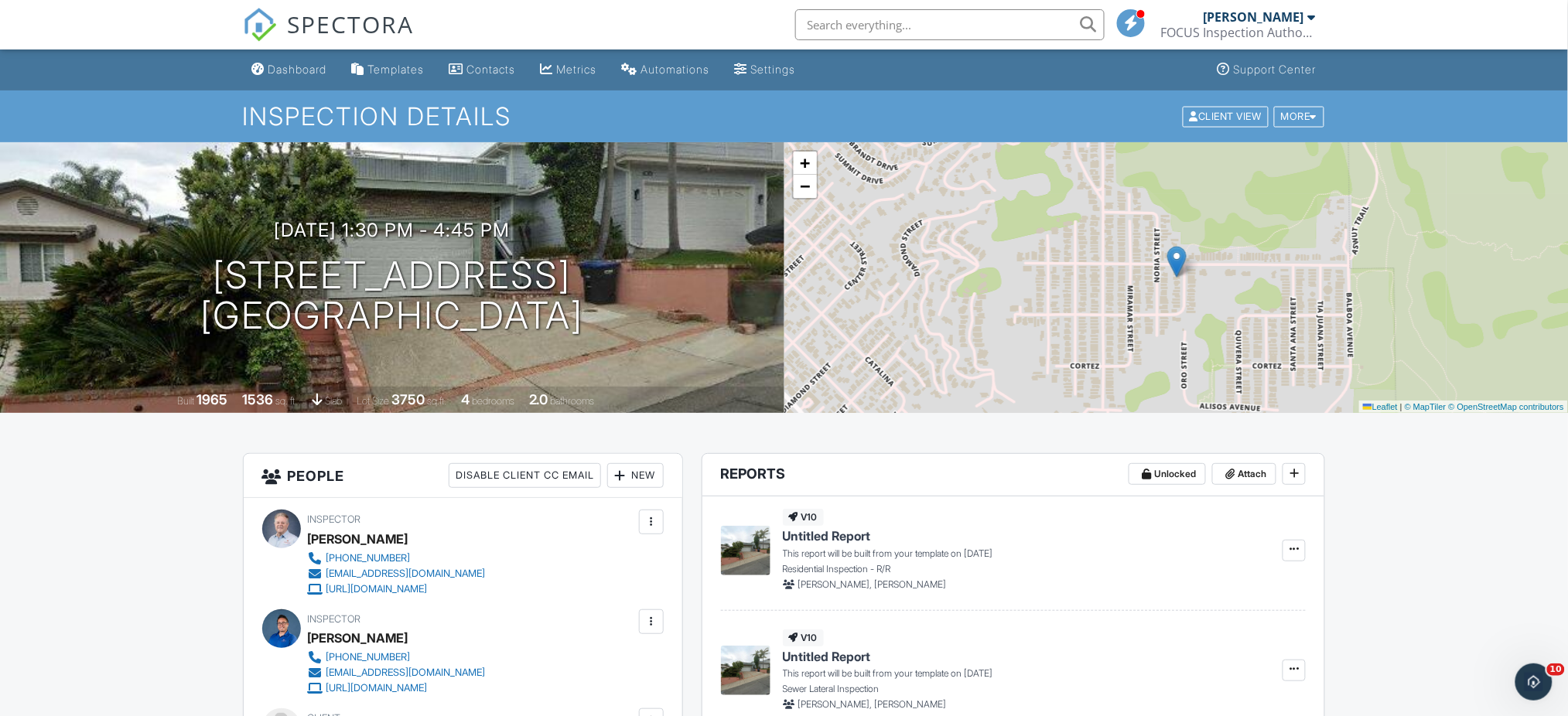
click at [301, 69] on div "Dashboard" at bounding box center [298, 69] width 59 height 13
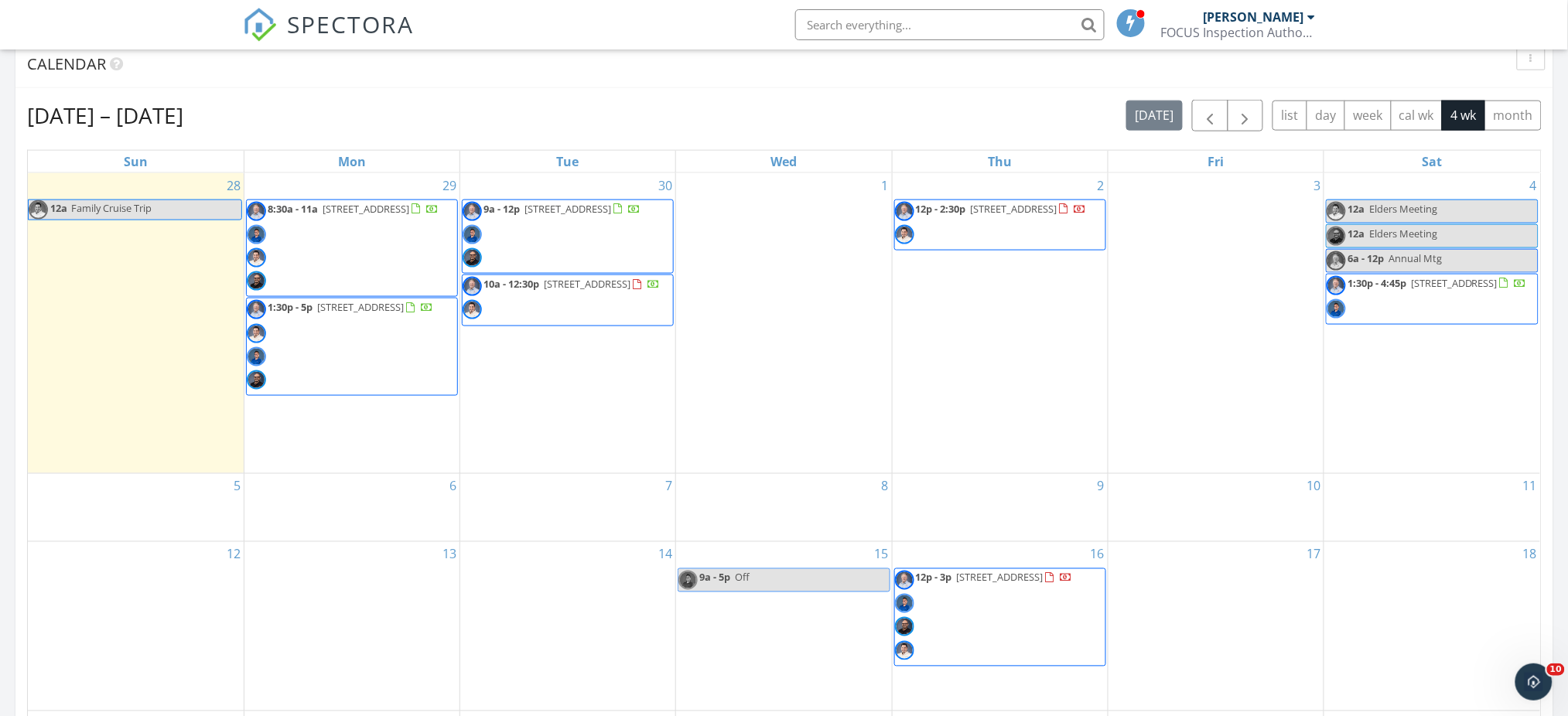
scroll to position [651, 0]
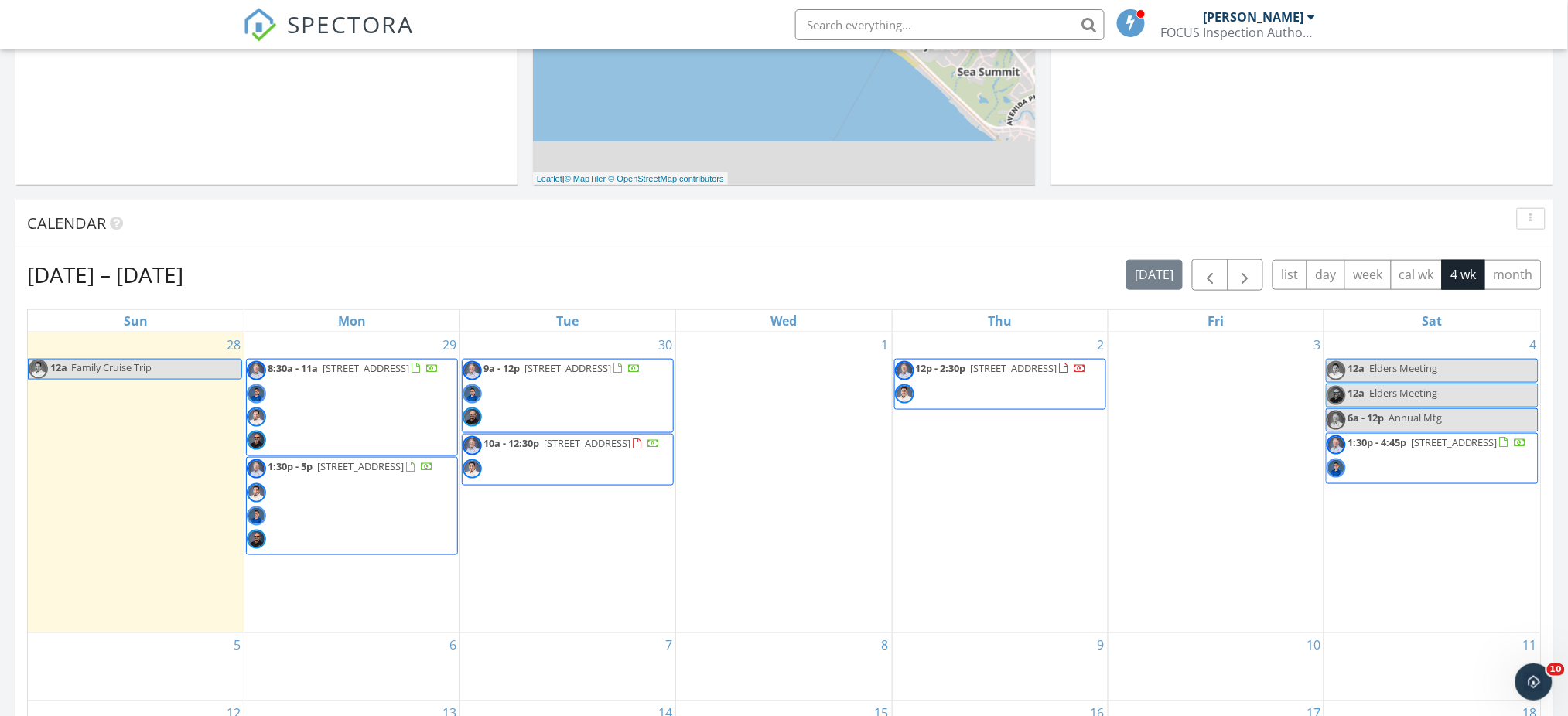
scroll to position [434, 0]
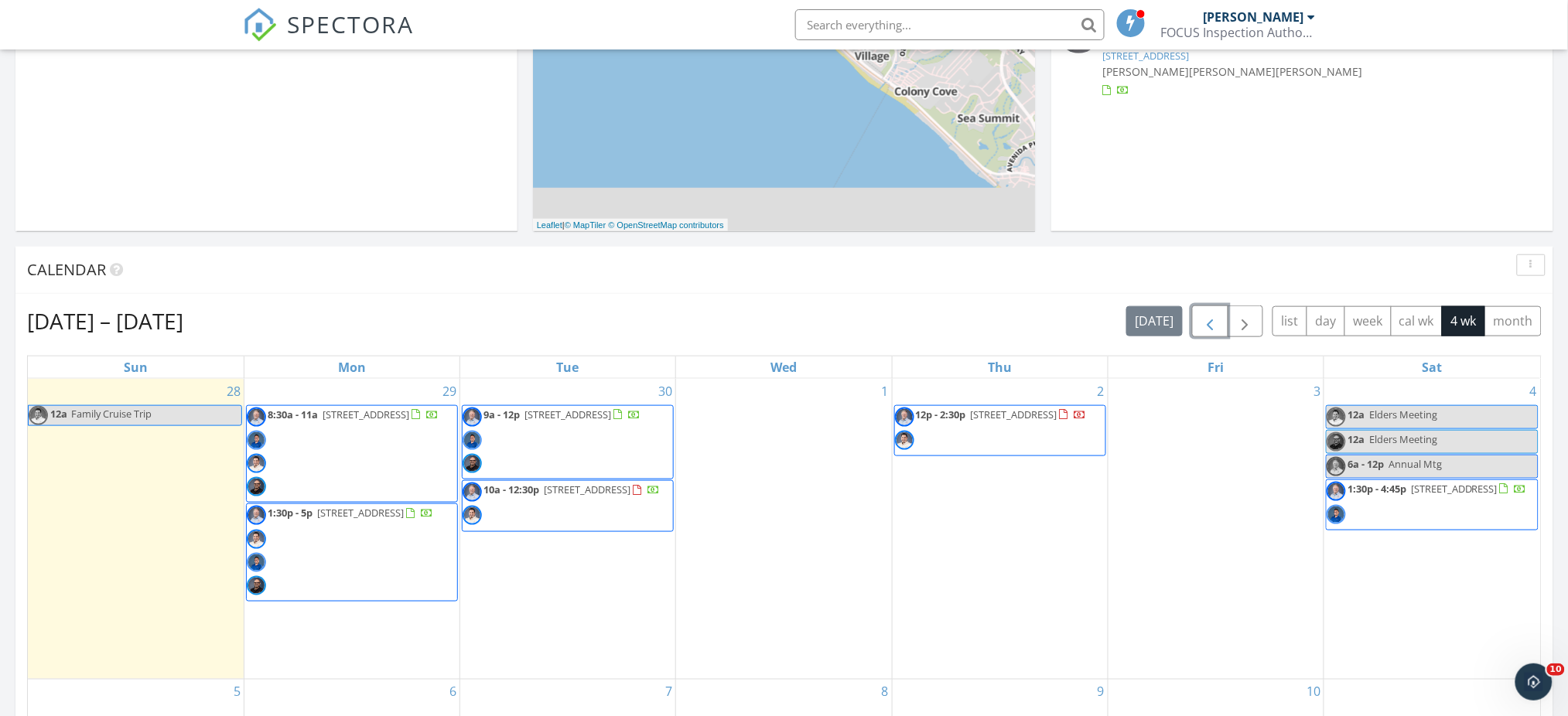
click at [1206, 320] on span "button" at bounding box center [1209, 322] width 18 height 18
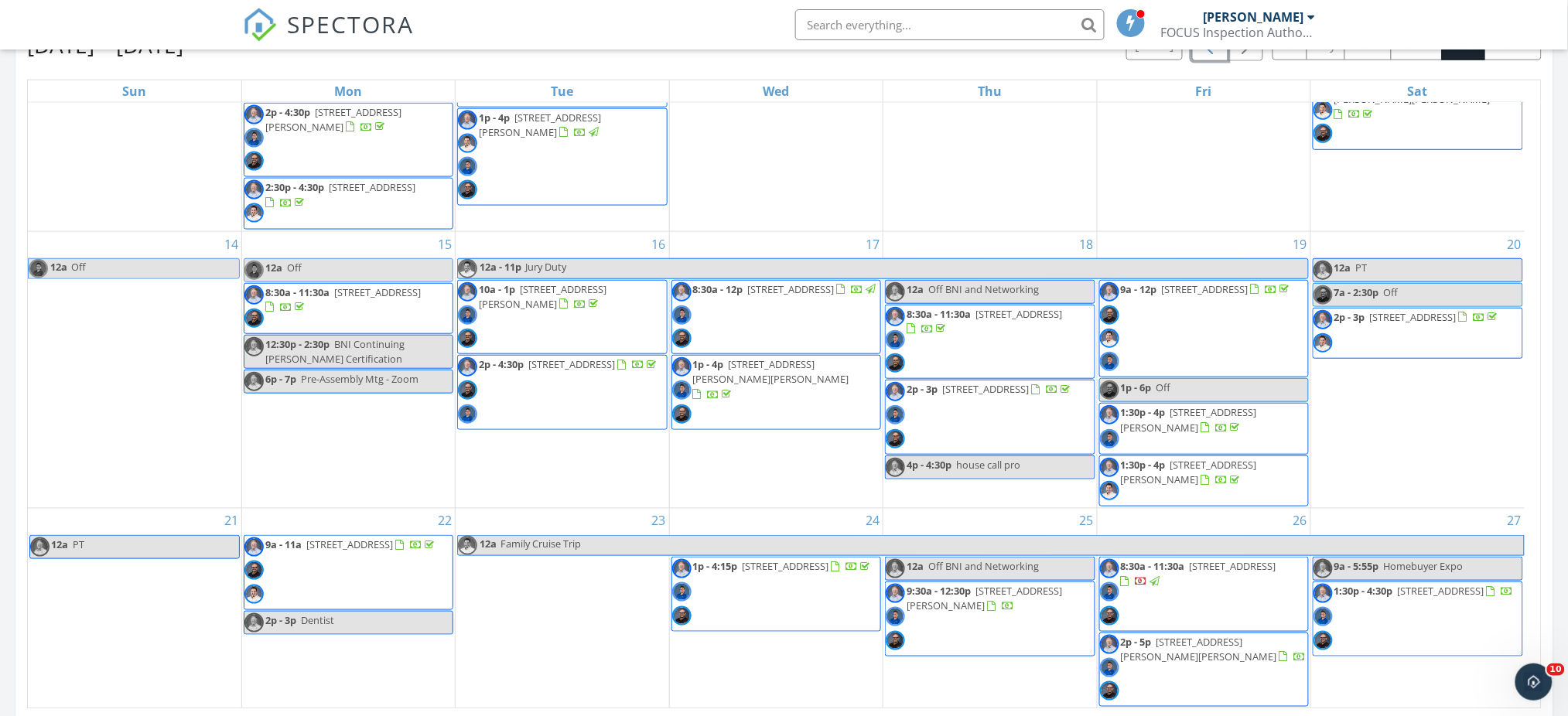
scroll to position [715, 0]
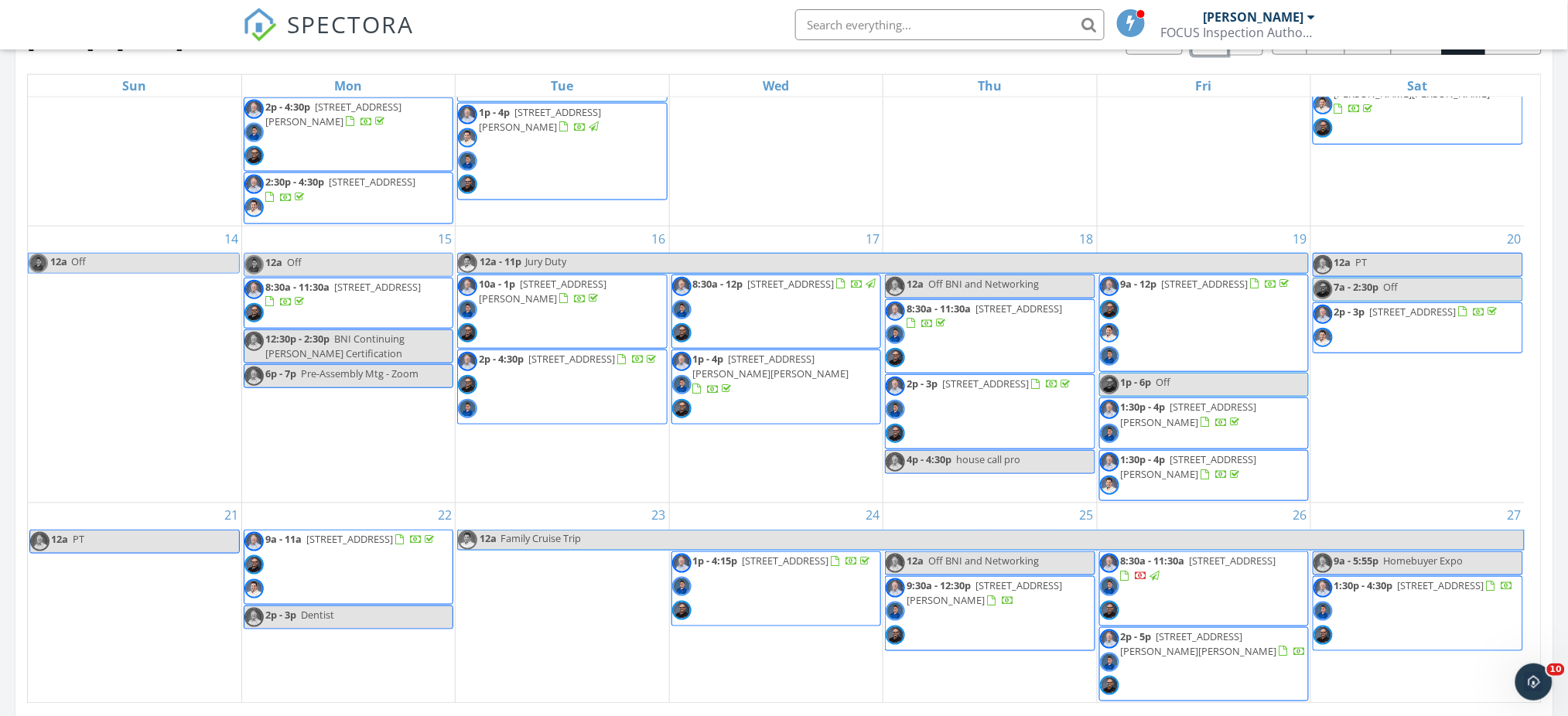
click at [954, 622] on span "9:30a - 12:30p 500 N Moore Ave E, Monterey Park 91754" at bounding box center [990, 614] width 208 height 70
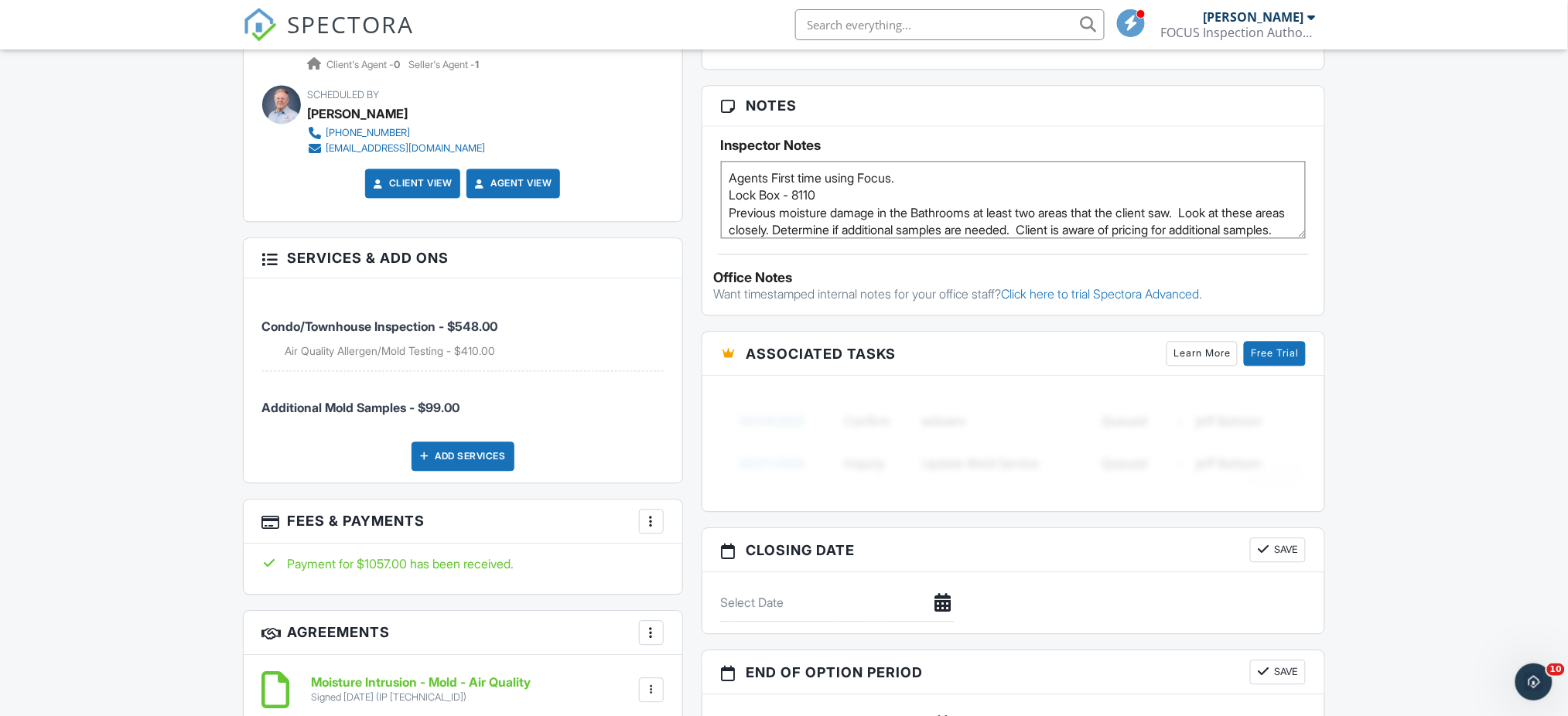
scroll to position [1127, 0]
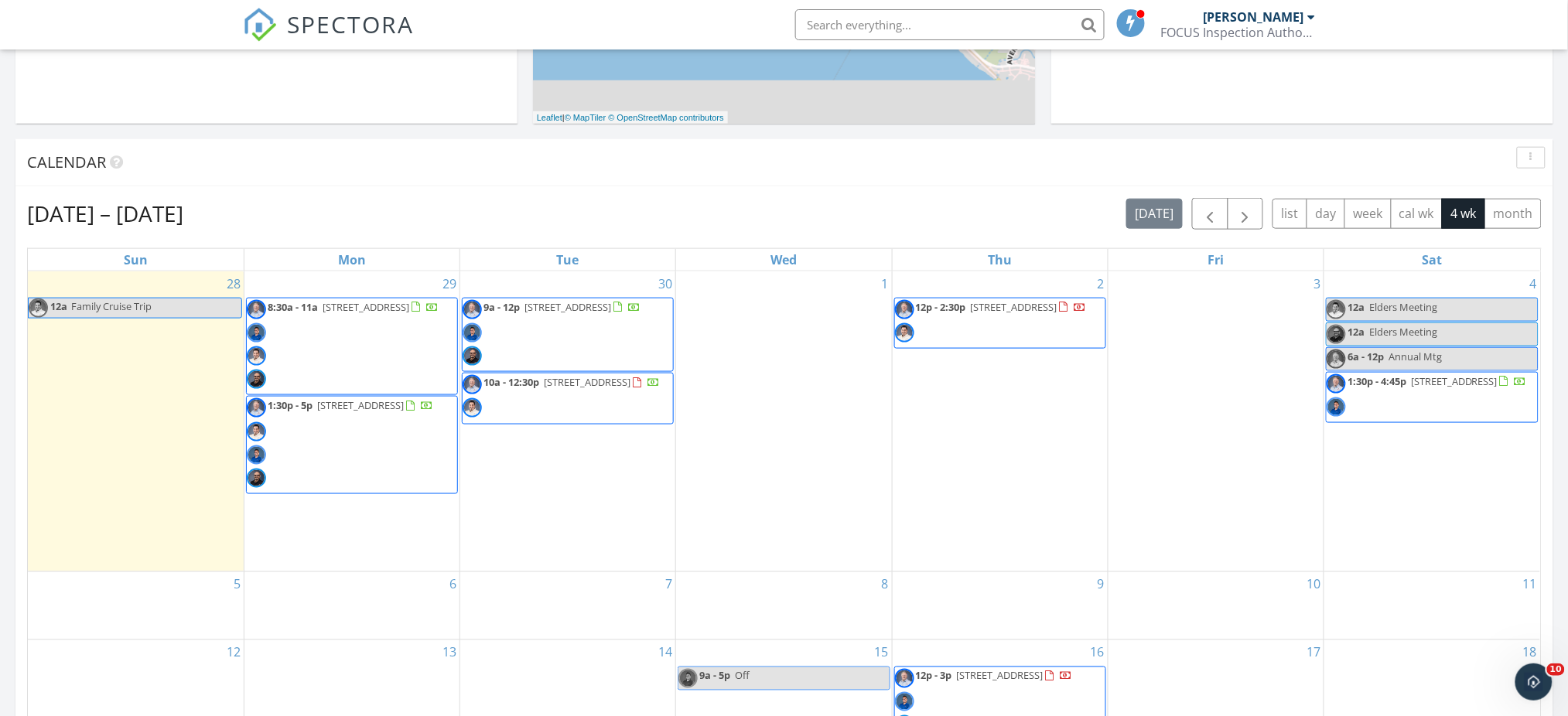
scroll to position [536, 0]
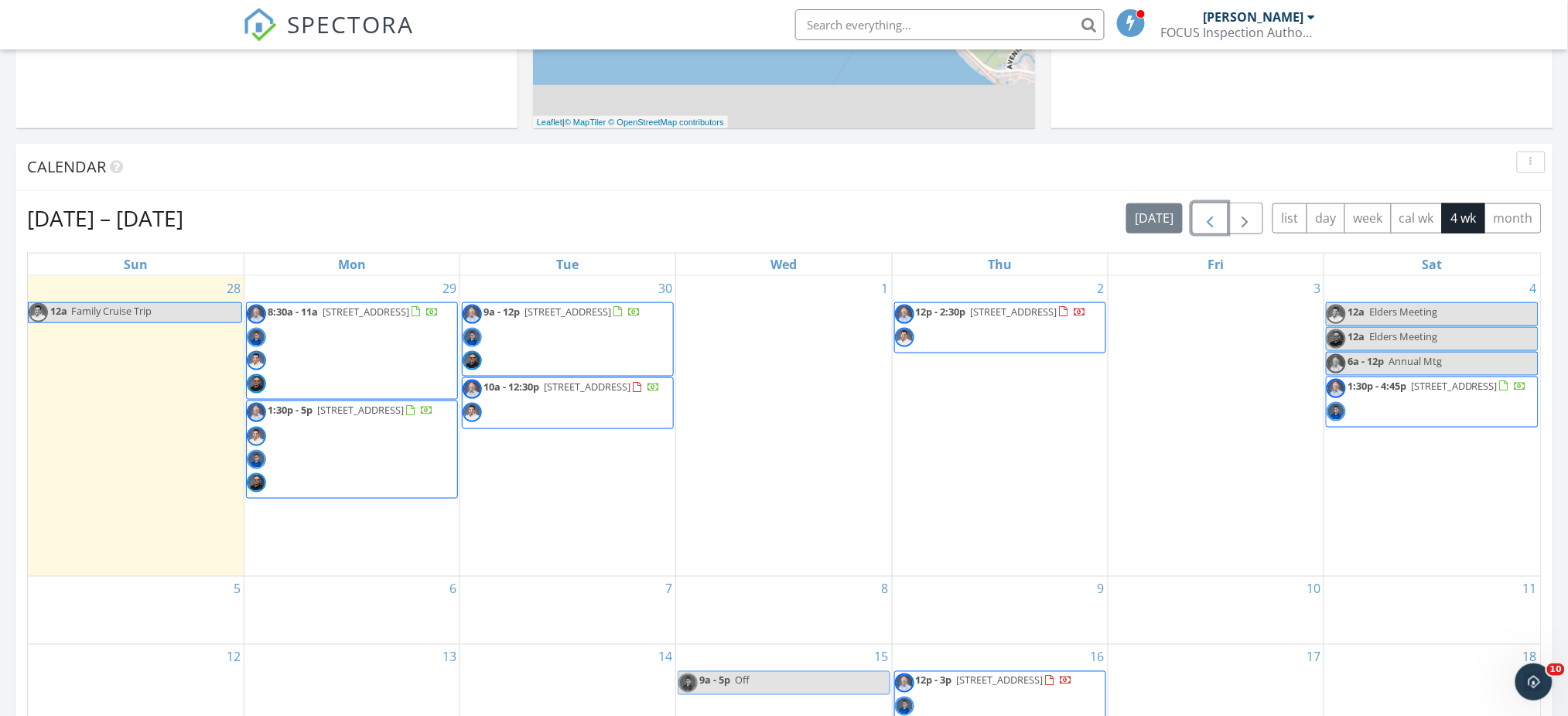
click at [1204, 218] on span "button" at bounding box center [1209, 218] width 18 height 18
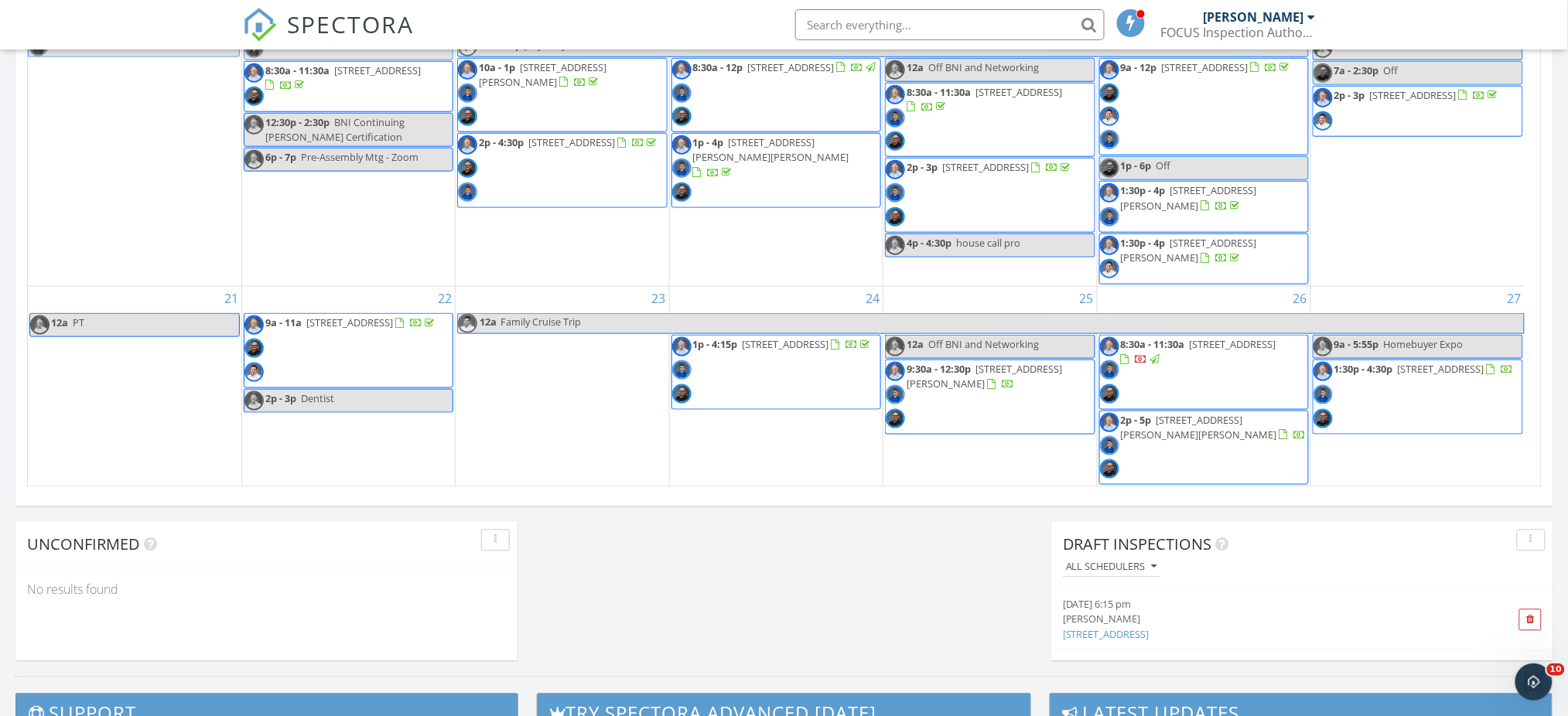
scroll to position [850, 0]
